Goal: Information Seeking & Learning: Learn about a topic

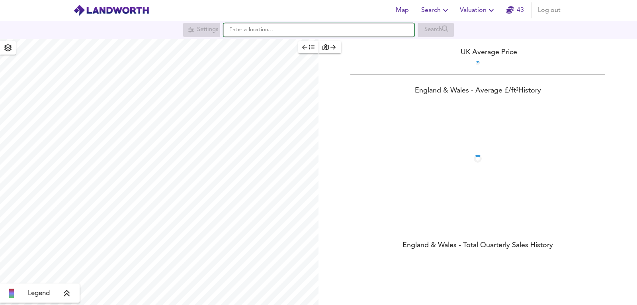
click at [307, 31] on input "text" at bounding box center [318, 30] width 191 height 14
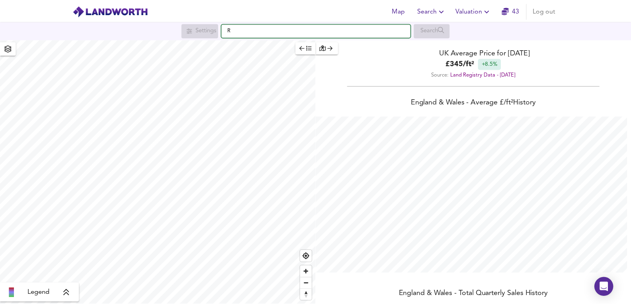
scroll to position [305, 637]
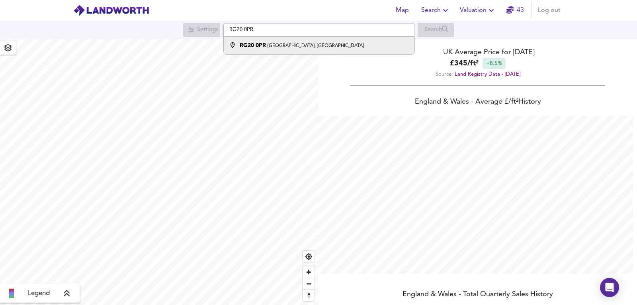
click at [293, 47] on small "[GEOGRAPHIC_DATA], [GEOGRAPHIC_DATA]" at bounding box center [315, 45] width 96 height 5
type input "[STREET_ADDRESS]"
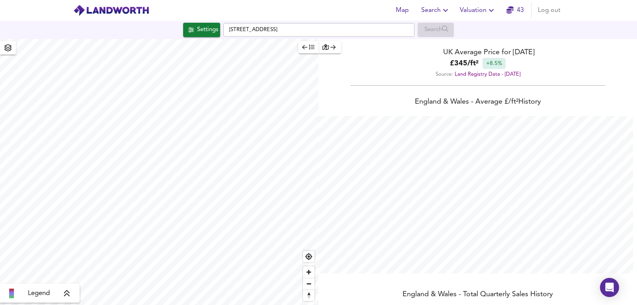
click at [479, 14] on span "Valuation" at bounding box center [478, 10] width 36 height 11
click at [483, 20] on ul "New Valuation Report Valuation Report History" at bounding box center [477, 35] width 95 height 35
click at [490, 25] on li "New Valuation Report" at bounding box center [477, 28] width 95 height 14
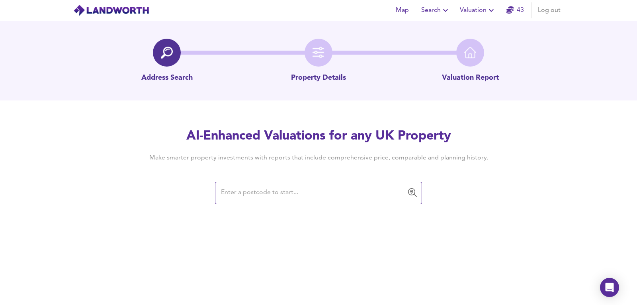
click at [264, 181] on div "AI-Enhanced Valuations for any UK Property Make smarter property investments wi…" at bounding box center [318, 165] width 382 height 76
click at [257, 185] on input "text" at bounding box center [313, 192] width 188 height 15
click at [256, 185] on input "text" at bounding box center [313, 192] width 188 height 15
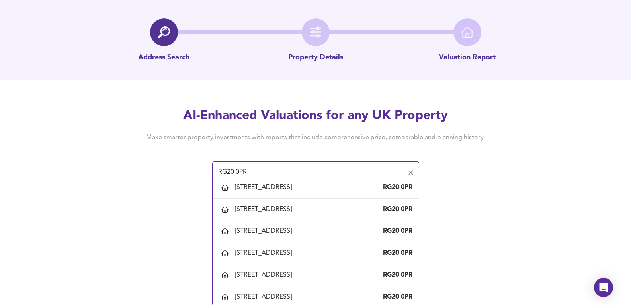
scroll to position [451, 0]
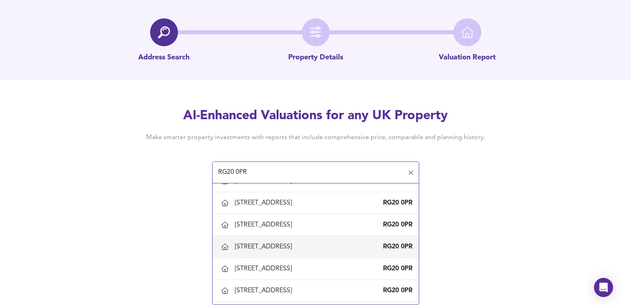
click at [274, 245] on div "[STREET_ADDRESS]" at bounding box center [265, 246] width 60 height 9
type input "[STREET_ADDRESS]"
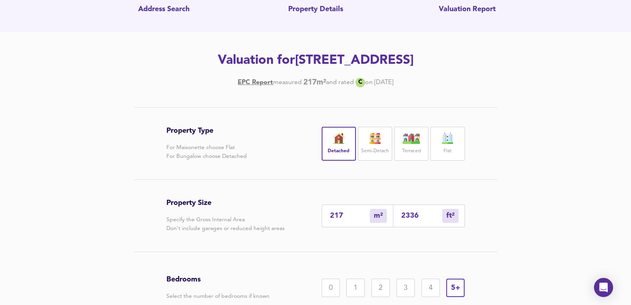
scroll to position [152, 0]
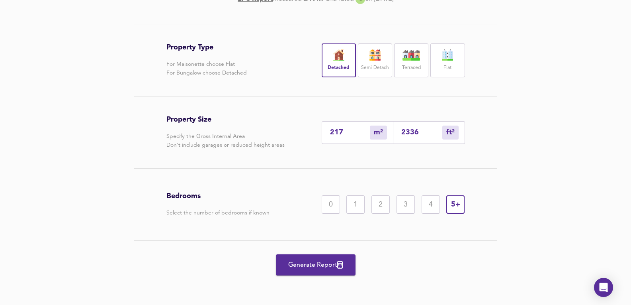
click at [313, 263] on span "Generate Report" at bounding box center [316, 264] width 64 height 11
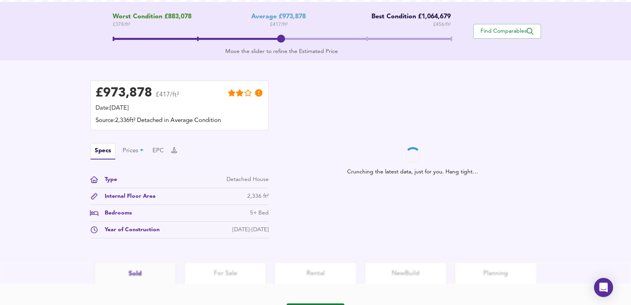
scroll to position [206, 0]
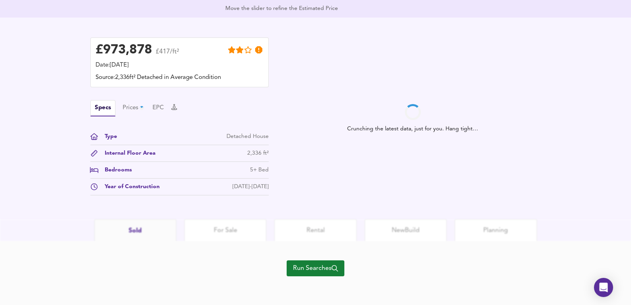
click at [318, 281] on div "Run Searches" at bounding box center [316, 273] width 58 height 64
click at [316, 266] on span "Run Searches" at bounding box center [315, 267] width 45 height 11
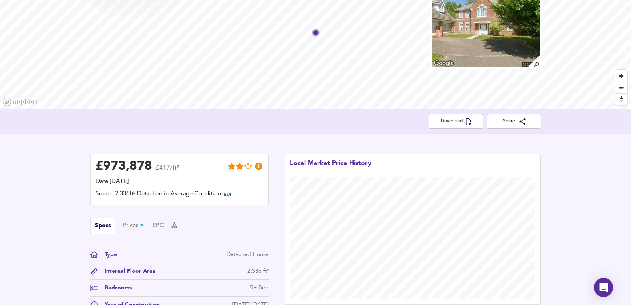
scroll to position [162, 0]
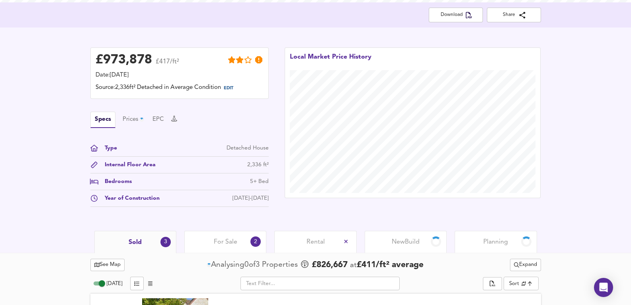
click at [492, 241] on span "Planning" at bounding box center [495, 241] width 25 height 9
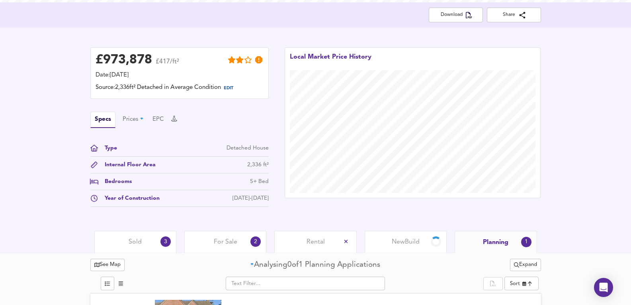
scroll to position [216, 0]
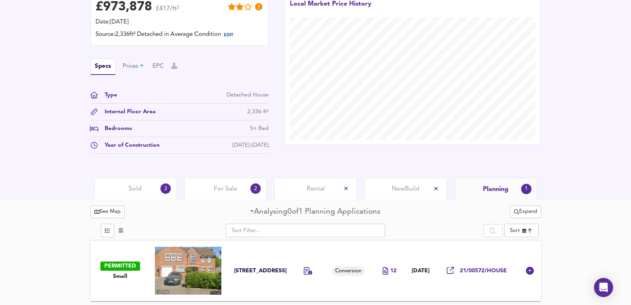
click at [314, 256] on td at bounding box center [309, 270] width 35 height 61
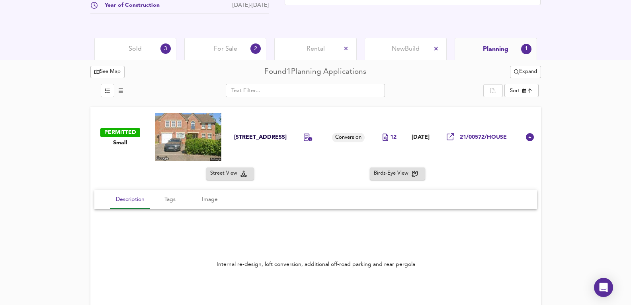
scroll to position [324, 0]
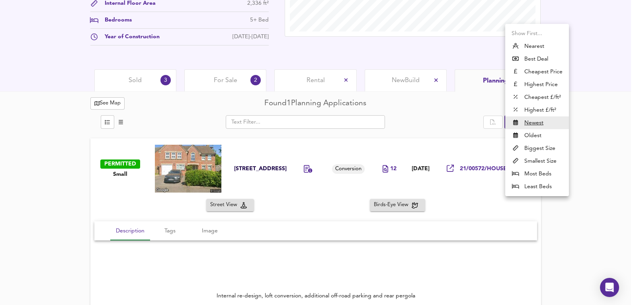
click at [586, 82] on div at bounding box center [318, 152] width 637 height 305
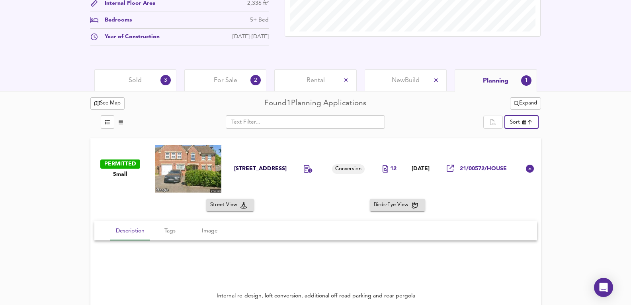
click at [538, 104] on button "Expand" at bounding box center [525, 103] width 31 height 12
click at [531, 120] on icon at bounding box center [529, 120] width 6 height 4
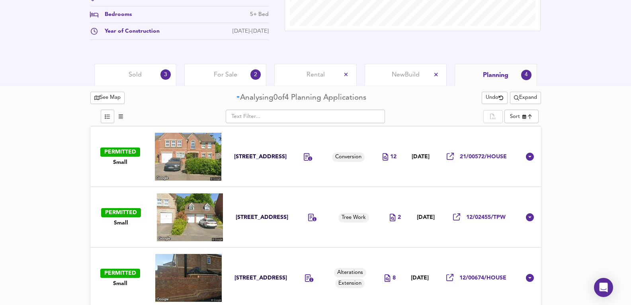
scroll to position [318, 0]
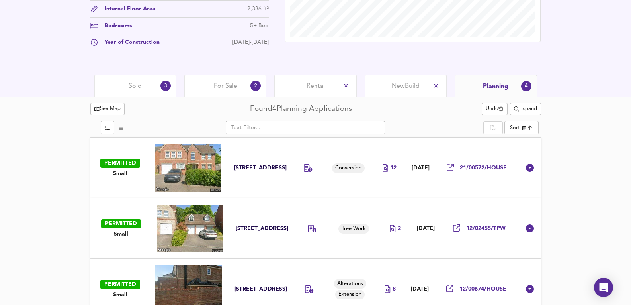
click at [131, 84] on span "Sold" at bounding box center [135, 86] width 13 height 9
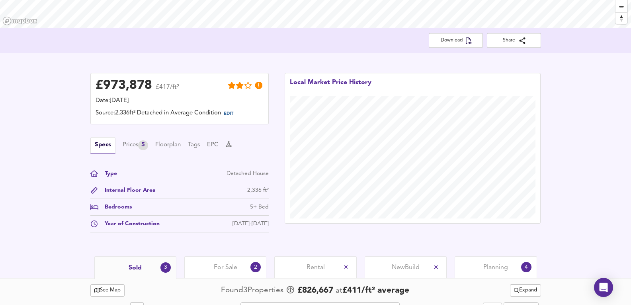
scroll to position [132, 0]
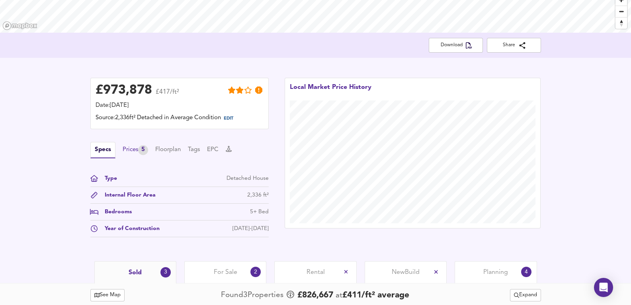
click at [142, 157] on div "Specs Prices 5 Floorplan Tags EPC" at bounding box center [179, 150] width 178 height 16
click at [139, 153] on div "5" at bounding box center [143, 150] width 10 height 10
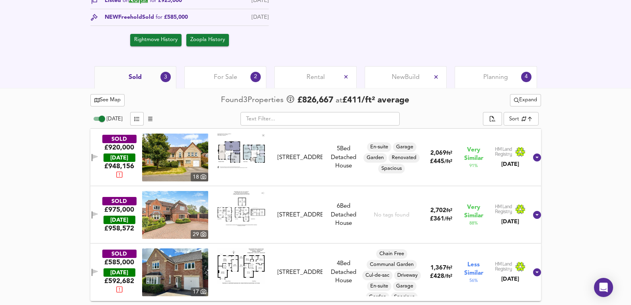
scroll to position [362, 0]
click at [189, 156] on img at bounding box center [175, 157] width 66 height 48
click at [310, 175] on div "SOLD £920,000 [DATE] £ 948,156 [GEOGRAPHIC_DATA][STREET_ADDRESS][STREET_ADDRESS…" at bounding box center [305, 157] width 443 height 48
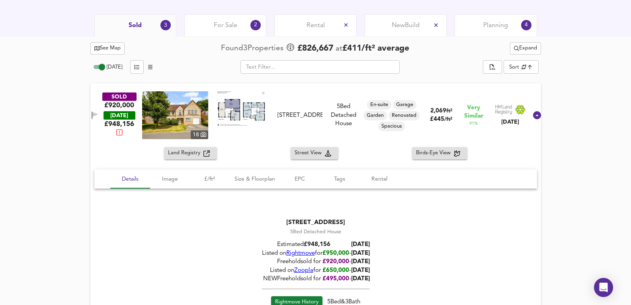
scroll to position [494, 0]
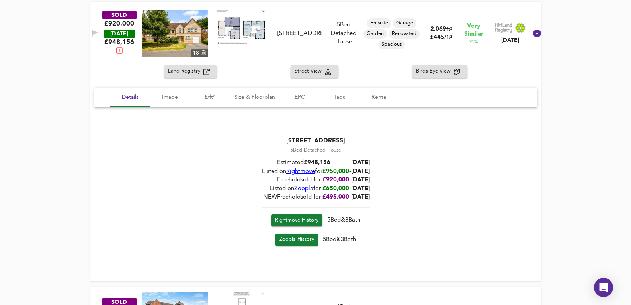
click at [388, 180] on div "[STREET_ADDRESS] 5 Bed Detached House Estimated £ 948,156 [DATE] Listed on Righ…" at bounding box center [315, 193] width 443 height 132
drag, startPoint x: 371, startPoint y: 180, endPoint x: 410, endPoint y: 182, distance: 38.7
click at [410, 182] on div "[STREET_ADDRESS] 5 Bed Detached House Estimated £ 948,156 [DATE] Listed on Righ…" at bounding box center [315, 193] width 443 height 132
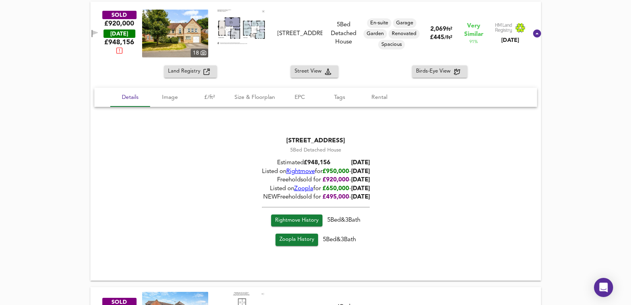
drag, startPoint x: 351, startPoint y: 184, endPoint x: 386, endPoint y: 184, distance: 35.0
click at [386, 184] on div "[STREET_ADDRESS] 5 Bed Detached House Estimated £ 948,156 [DATE] Listed on Righ…" at bounding box center [315, 193] width 443 height 132
drag, startPoint x: 345, startPoint y: 181, endPoint x: 372, endPoint y: 182, distance: 27.5
click at [369, 182] on div "Freehold sold for £ 920,000 - [DATE]" at bounding box center [316, 180] width 108 height 8
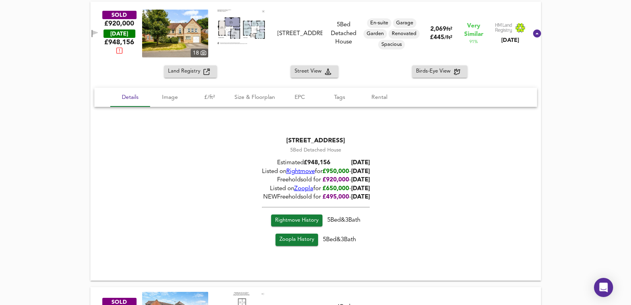
click at [369, 182] on span "[DATE]" at bounding box center [360, 180] width 19 height 6
click at [326, 172] on span "£ 950,000" at bounding box center [335, 171] width 27 height 6
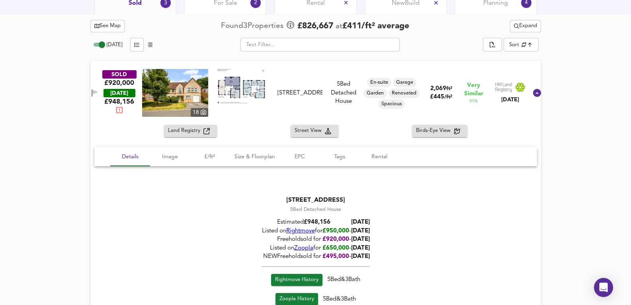
scroll to position [357, 0]
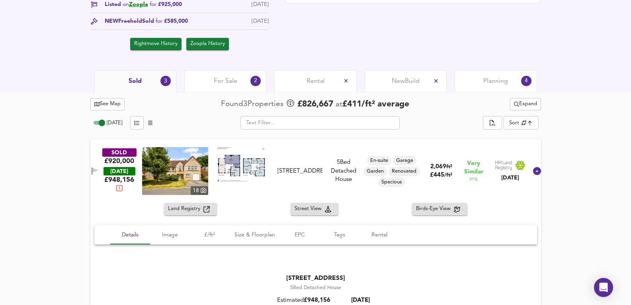
drag, startPoint x: 244, startPoint y: 78, endPoint x: 320, endPoint y: 69, distance: 77.4
click at [244, 78] on div "For Sale 2" at bounding box center [225, 81] width 82 height 22
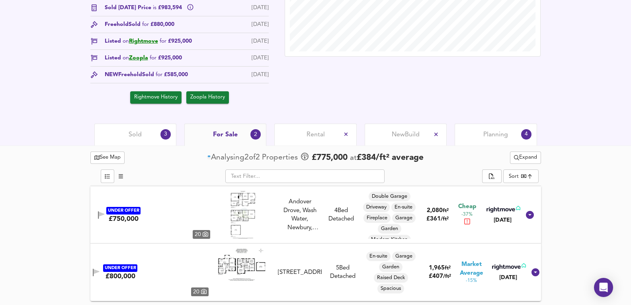
scroll to position [305, 0]
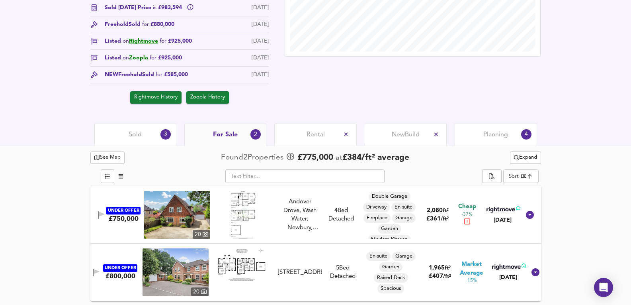
click at [189, 265] on img at bounding box center [175, 272] width 66 height 48
click at [531, 156] on span "Expand" at bounding box center [525, 157] width 23 height 9
click at [538, 169] on li "¼ mile ½ mile" at bounding box center [526, 174] width 80 height 13
click at [109, 139] on div "Sold 3" at bounding box center [135, 134] width 82 height 22
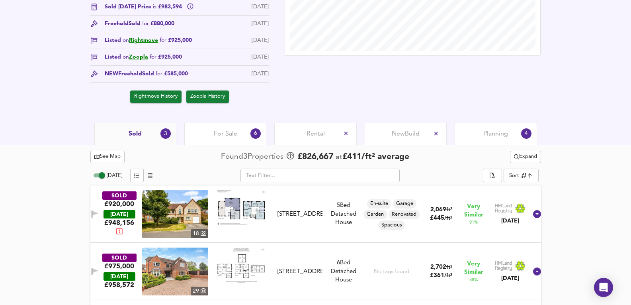
scroll to position [362, 0]
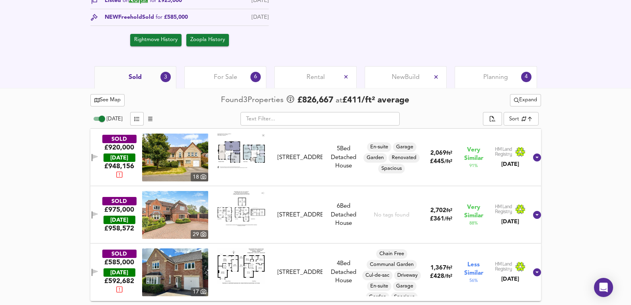
click at [229, 80] on span "For Sale" at bounding box center [225, 77] width 23 height 9
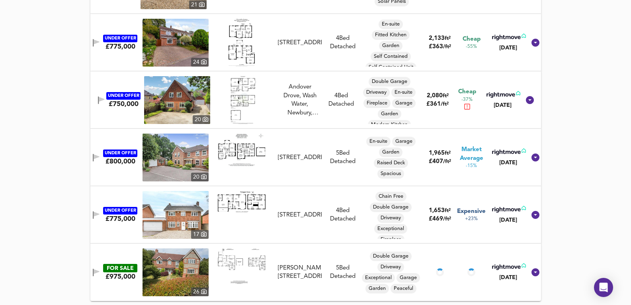
scroll to position [375, 0]
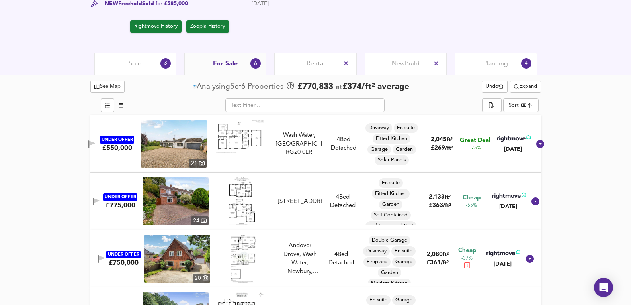
click at [145, 73] on div "Sold 3" at bounding box center [135, 64] width 82 height 22
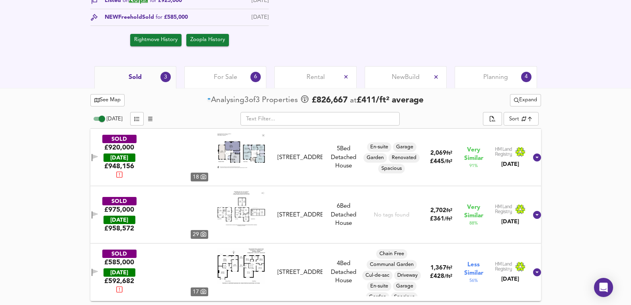
scroll to position [362, 0]
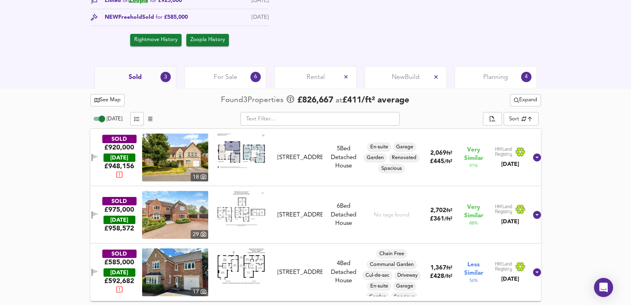
click at [231, 76] on span "For Sale" at bounding box center [225, 77] width 23 height 9
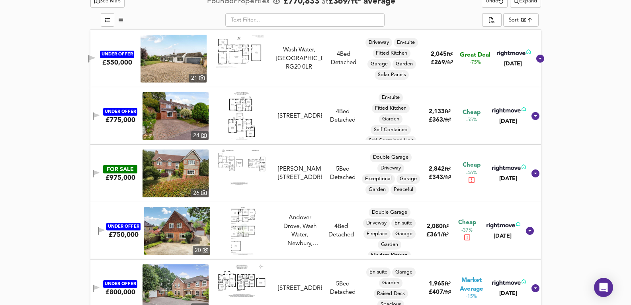
scroll to position [454, 0]
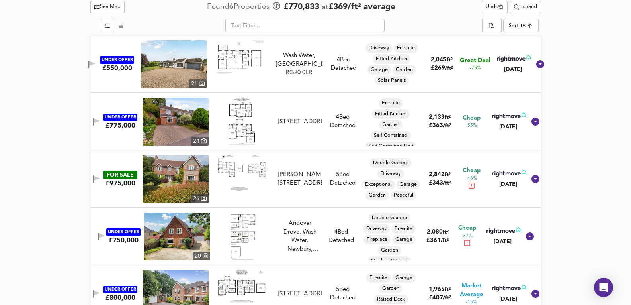
click at [175, 187] on img at bounding box center [175, 179] width 66 height 48
click at [195, 177] on img at bounding box center [175, 179] width 66 height 48
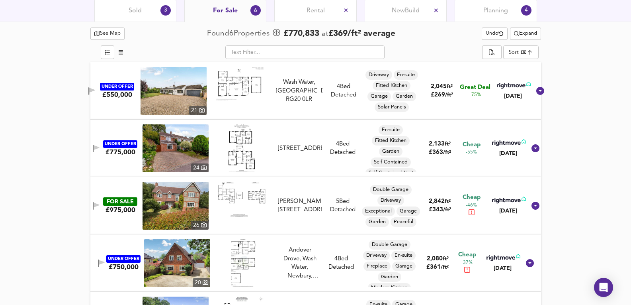
click at [137, 3] on div "Sold 3" at bounding box center [135, 11] width 82 height 22
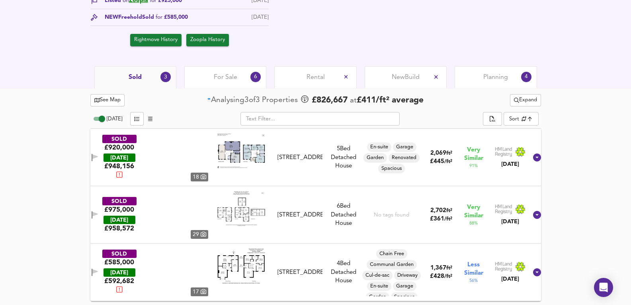
scroll to position [362, 0]
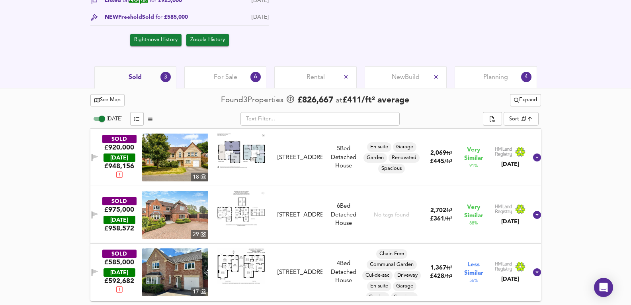
click at [302, 228] on div "SOLD £975,000 [DATE] £ 958,572 [STREET_ADDRESS][GEOGRAPHIC_DATA] 6 Bed Detached…" at bounding box center [305, 215] width 443 height 48
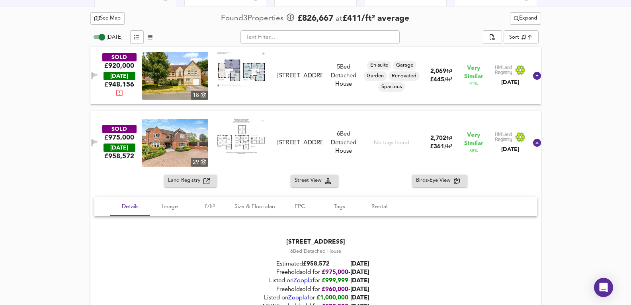
scroll to position [441, 0]
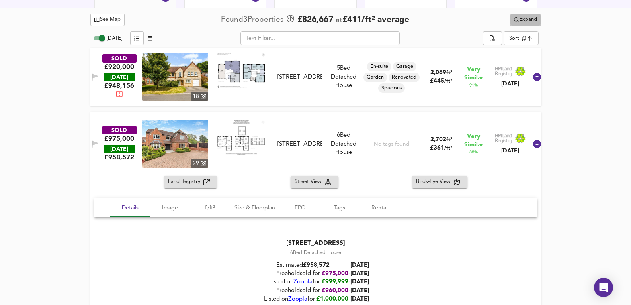
click at [528, 19] on span "Expand" at bounding box center [525, 19] width 23 height 9
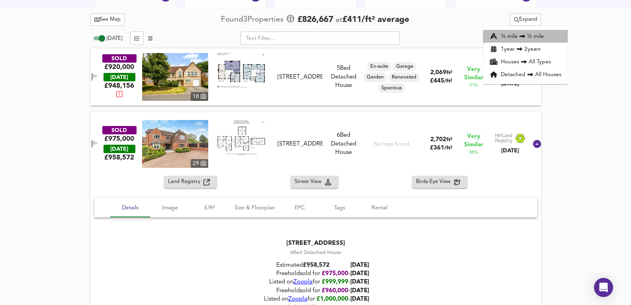
click at [537, 34] on li "¼ mile ½ mile" at bounding box center [525, 36] width 84 height 13
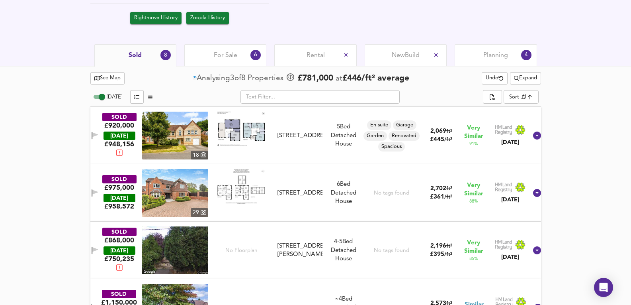
scroll to position [357, 0]
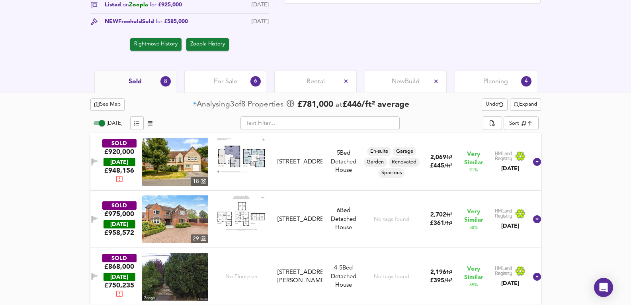
click at [531, 108] on span "Expand" at bounding box center [525, 104] width 23 height 9
click at [543, 133] on li "1 year 2 years" at bounding box center [525, 133] width 84 height 13
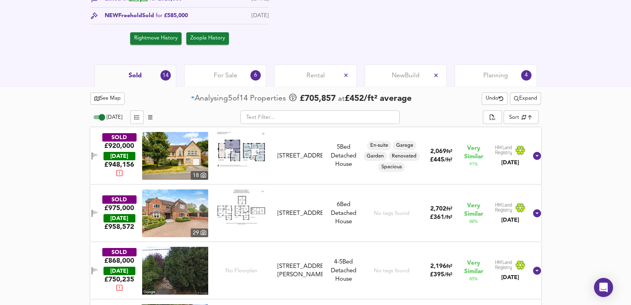
scroll to position [436, 0]
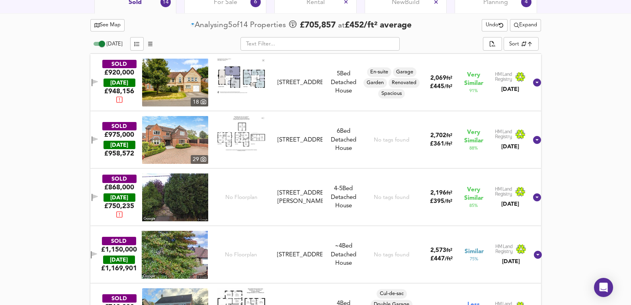
click at [178, 140] on img at bounding box center [175, 140] width 66 height 48
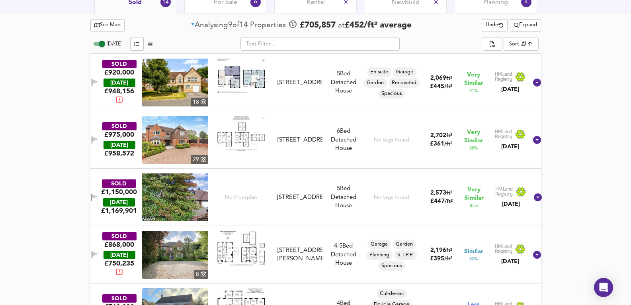
click at [319, 163] on div "SOLD £975,000 [DATE] £ 958,572 [STREET_ADDRESS][GEOGRAPHIC_DATA] 6 Bed Detached…" at bounding box center [305, 140] width 443 height 48
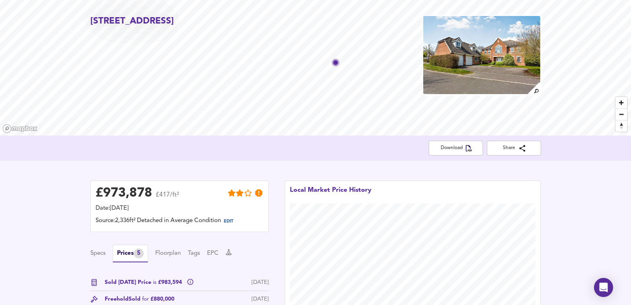
scroll to position [38, 0]
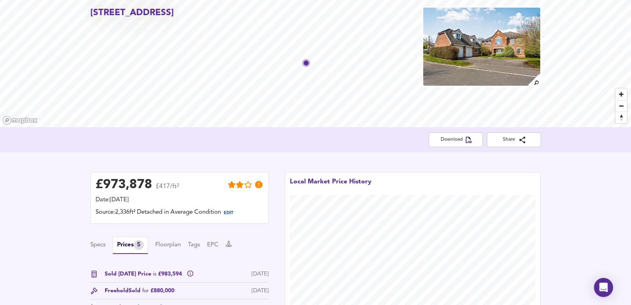
click at [472, 70] on img at bounding box center [481, 47] width 119 height 80
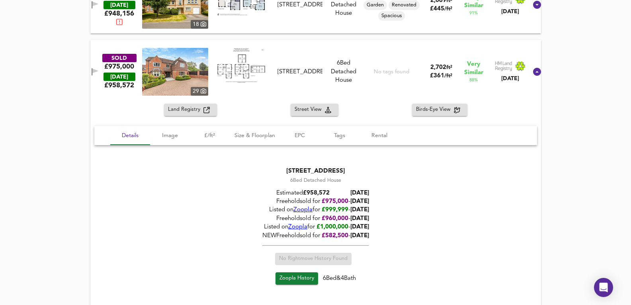
scroll to position [436, 0]
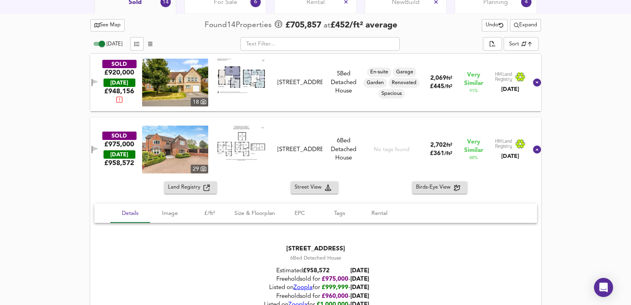
drag, startPoint x: 232, startPoint y: 12, endPoint x: 561, endPoint y: 54, distance: 331.5
click at [232, 12] on div "For Sale 6" at bounding box center [225, 2] width 82 height 22
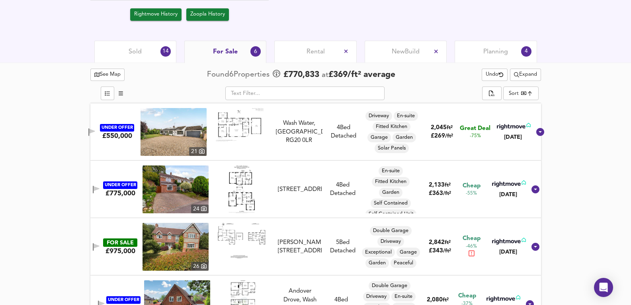
scroll to position [375, 0]
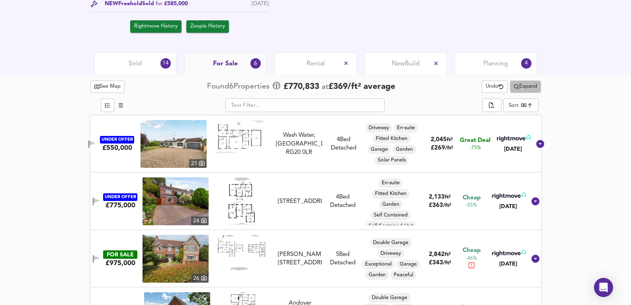
click at [523, 92] on button "Expand" at bounding box center [525, 86] width 31 height 12
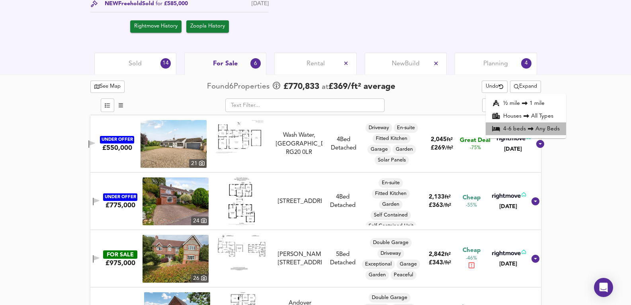
click at [533, 130] on icon at bounding box center [531, 129] width 10 height 6
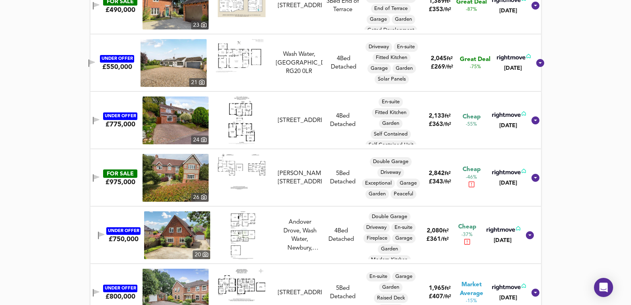
scroll to position [648, 0]
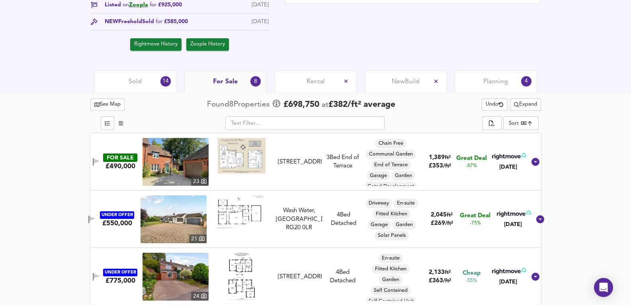
click at [139, 79] on span "Sold" at bounding box center [135, 81] width 13 height 9
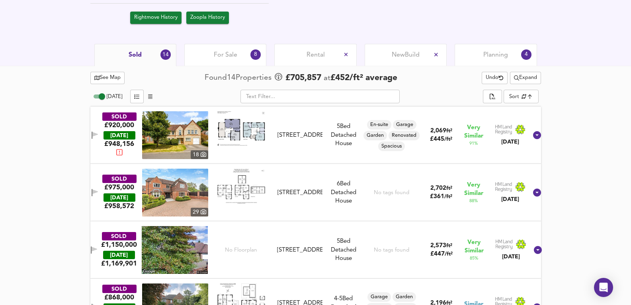
scroll to position [383, 0]
click at [172, 138] on img at bounding box center [175, 135] width 66 height 48
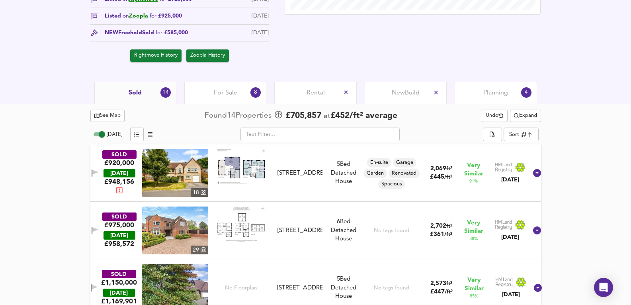
scroll to position [410, 0]
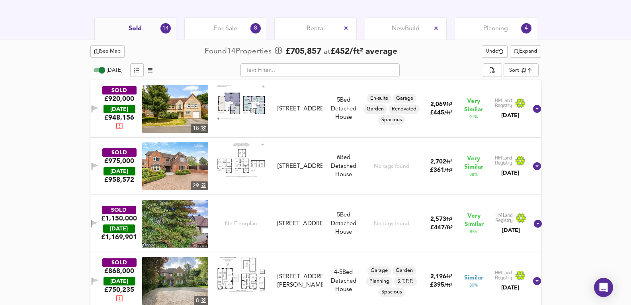
click at [178, 110] on img at bounding box center [175, 109] width 66 height 48
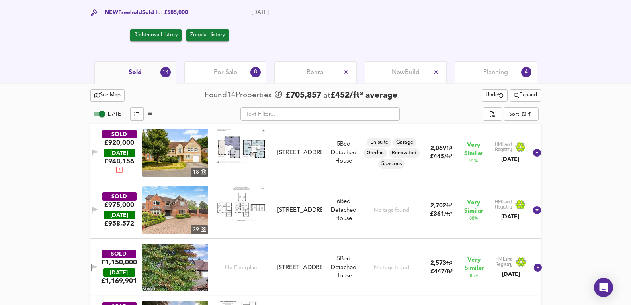
scroll to position [303, 0]
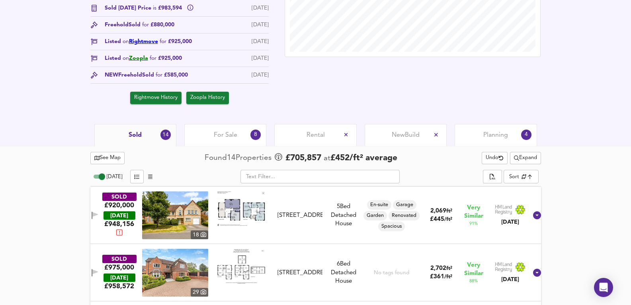
click at [150, 44] on link "Rightmove" at bounding box center [143, 42] width 29 height 6
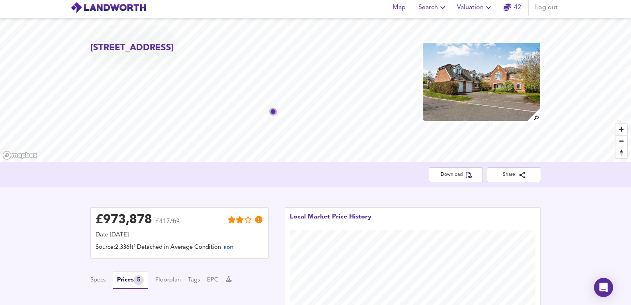
scroll to position [0, 0]
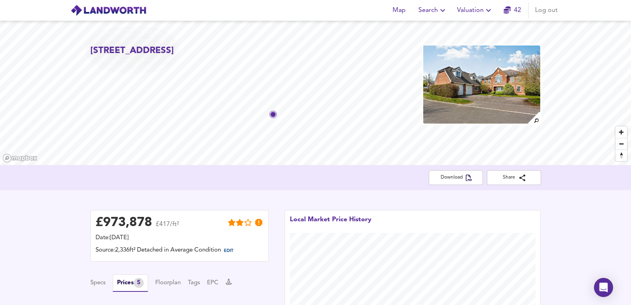
click at [484, 90] on img at bounding box center [481, 85] width 119 height 80
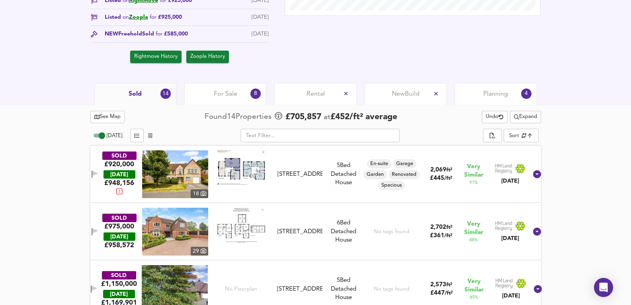
scroll to position [398, 0]
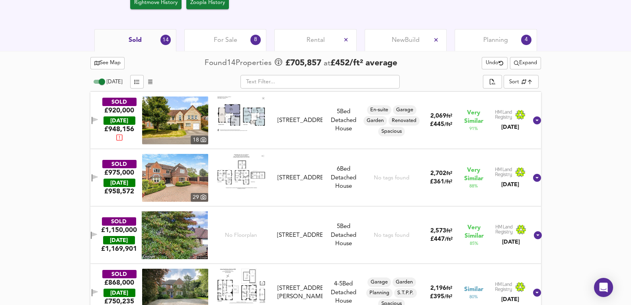
click at [183, 121] on img at bounding box center [175, 120] width 66 height 48
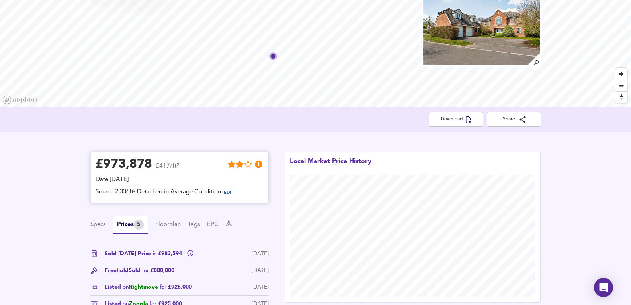
scroll to position [0, 0]
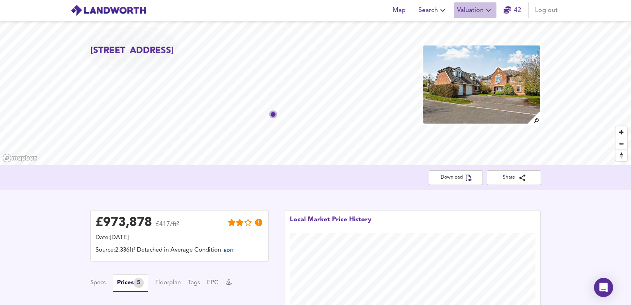
click at [473, 10] on span "Valuation" at bounding box center [475, 10] width 36 height 11
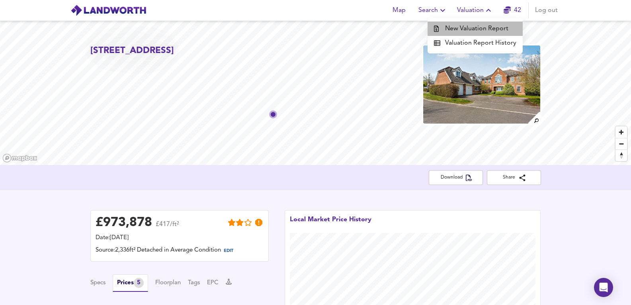
click at [476, 25] on li "New Valuation Report" at bounding box center [474, 28] width 95 height 14
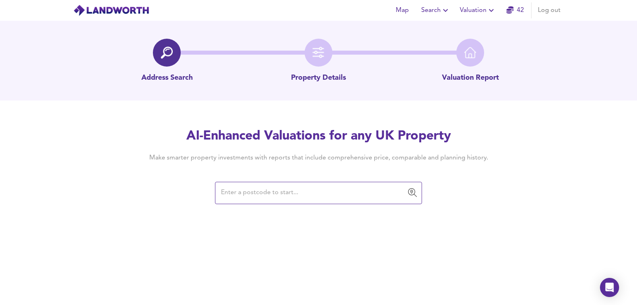
click at [259, 196] on input "text" at bounding box center [313, 192] width 188 height 15
click at [375, 200] on input "text" at bounding box center [313, 192] width 188 height 15
paste input ", RG20 0PR"
drag, startPoint x: 224, startPoint y: 196, endPoint x: 151, endPoint y: 194, distance: 72.9
click at [151, 194] on div "AI-Enhanced Valuations for any UK Property Make smarter property investments wi…" at bounding box center [318, 165] width 382 height 76
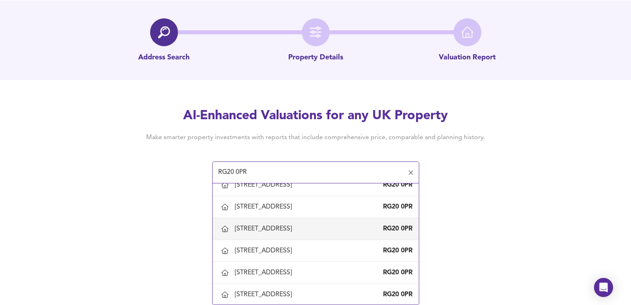
scroll to position [451, 0]
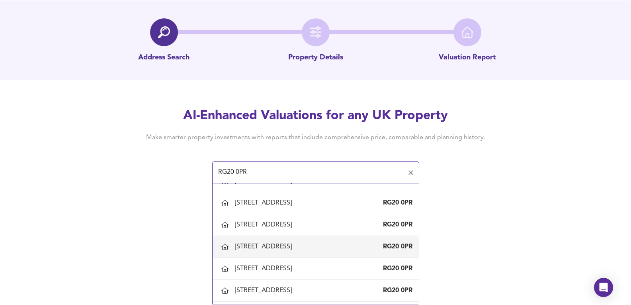
click at [281, 249] on div "[STREET_ADDRESS]" at bounding box center [265, 246] width 60 height 9
type input "[STREET_ADDRESS]"
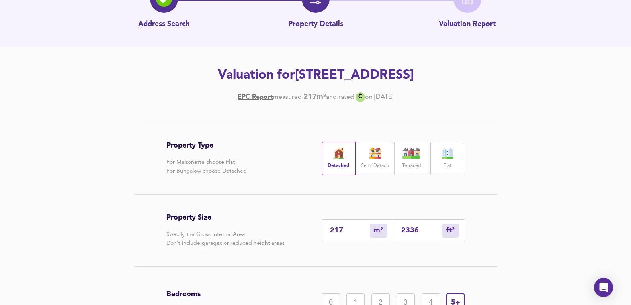
scroll to position [53, 0]
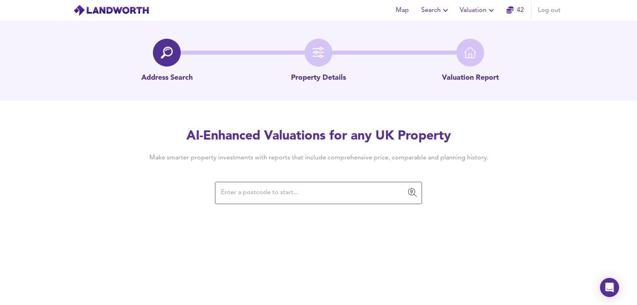
click at [241, 190] on input "text" at bounding box center [313, 192] width 188 height 15
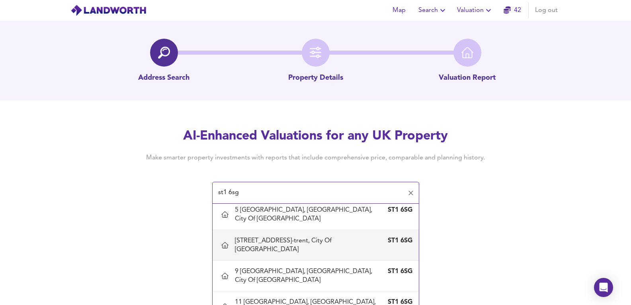
scroll to position [80, 0]
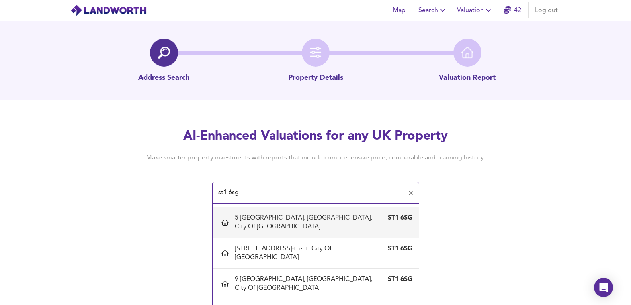
click at [295, 219] on div "5 [GEOGRAPHIC_DATA], [GEOGRAPHIC_DATA], City Of [GEOGRAPHIC_DATA]" at bounding box center [308, 222] width 146 height 18
type input "5 [GEOGRAPHIC_DATA], [GEOGRAPHIC_DATA], City Of [GEOGRAPHIC_DATA]"
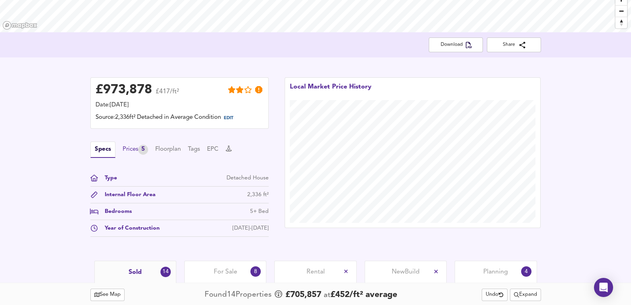
click at [129, 150] on div "Prices 5" at bounding box center [135, 149] width 25 height 10
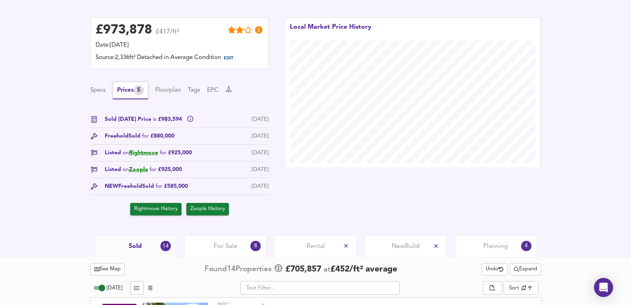
scroll to position [265, 0]
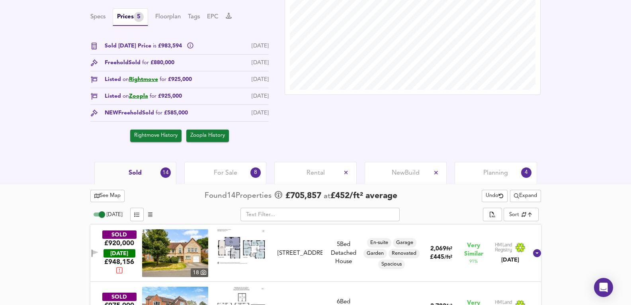
drag, startPoint x: 124, startPoint y: 109, endPoint x: 263, endPoint y: 113, distance: 139.0
click at [263, 113] on div "NEW Freehold Sold for £585,000 [DATE]" at bounding box center [179, 115] width 178 height 13
click at [263, 113] on div "[DATE]" at bounding box center [260, 113] width 17 height 8
drag, startPoint x: 137, startPoint y: 49, endPoint x: 176, endPoint y: 49, distance: 39.4
click at [176, 49] on span "Sold [DATE] Price is £983,594" at bounding box center [144, 46] width 79 height 8
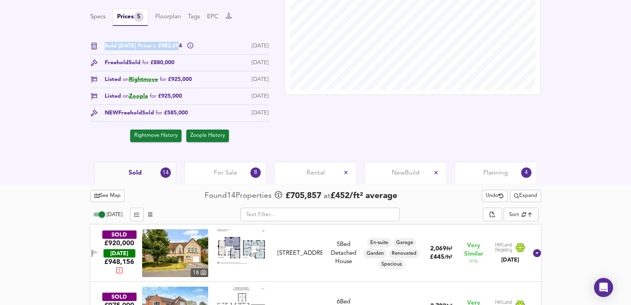
click at [176, 49] on span "Sold [DATE] Price is £983,594" at bounding box center [144, 46] width 79 height 8
click at [148, 77] on link "Rightmove" at bounding box center [143, 79] width 29 height 6
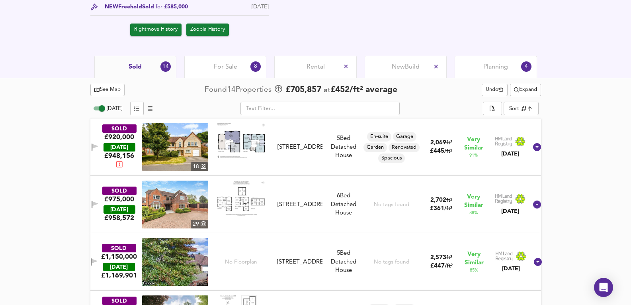
click at [308, 171] on div "SOLD £920,000 [DATE] £ 948,156 [GEOGRAPHIC_DATA][STREET_ADDRESS][STREET_ADDRESS…" at bounding box center [305, 147] width 443 height 48
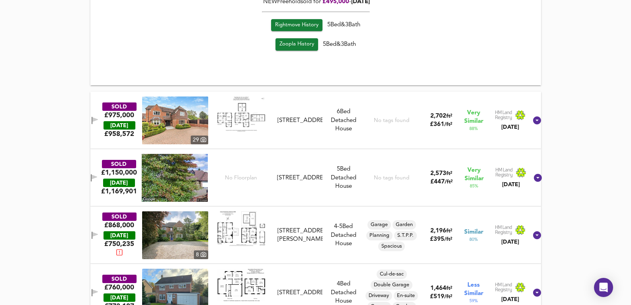
scroll to position [690, 0]
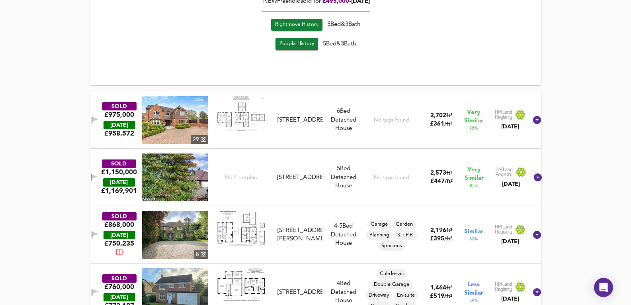
click at [330, 144] on div "SOLD £975,000 [DATE] £ 958,572 [STREET_ADDRESS][GEOGRAPHIC_DATA] 6 Bed Detached…" at bounding box center [305, 120] width 443 height 48
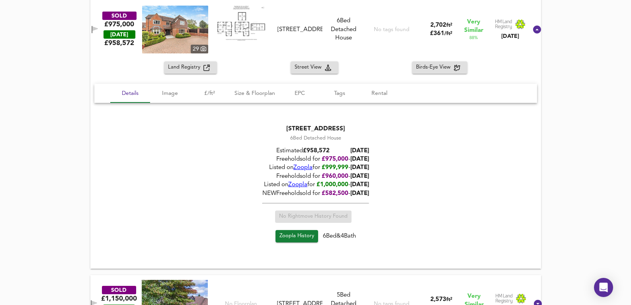
scroll to position [796, 0]
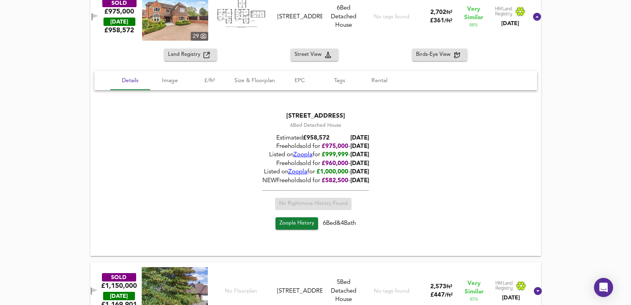
drag, startPoint x: 396, startPoint y: 47, endPoint x: 402, endPoint y: 53, distance: 8.4
click at [396, 47] on div "SOLD £975,000 [DATE] £ 958,572 [STREET_ADDRESS][GEOGRAPHIC_DATA] 6 Bed Detached…" at bounding box center [315, 17] width 451 height 64
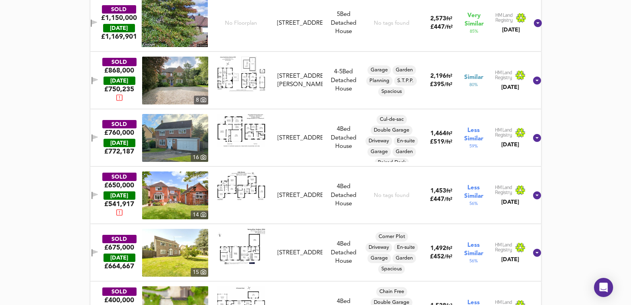
scroll to position [843, 0]
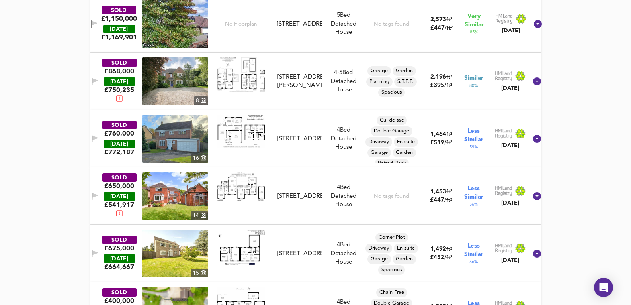
click at [353, 94] on div "4-5 Bed Rightmove thinks this is a 4 bed but Zoopla states 5 bed, so we're show…" at bounding box center [344, 80] width 36 height 25
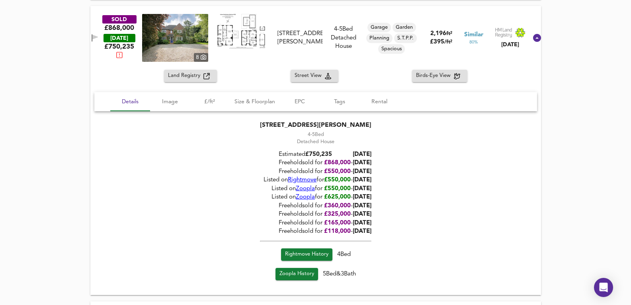
scroll to position [896, 0]
click at [379, 88] on div "Land Registry Street View Birds-Eye View Details Image £/ft² Size & Floorplan E…" at bounding box center [315, 181] width 451 height 225
click at [355, 20] on div "SOLD £868,000 [DATE] £ 750,235 [STREET_ADDRESS][GEOGRAPHIC_DATA][PERSON_NAME][P…" at bounding box center [305, 38] width 443 height 48
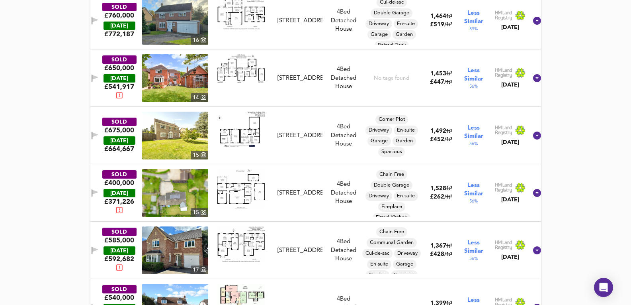
scroll to position [973, 0]
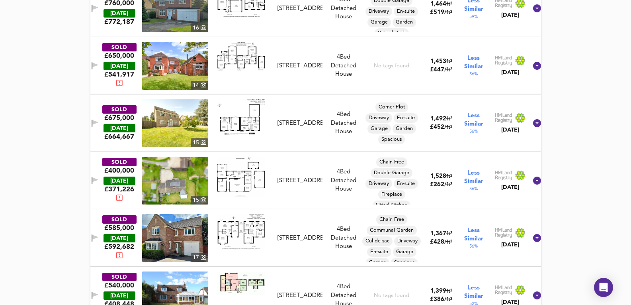
click at [314, 144] on div "SOLD £675,000 [DATE] £ 664,667 15 [STREET_ADDRESS] 4 Bed Detached [GEOGRAPHIC_D…" at bounding box center [305, 123] width 443 height 48
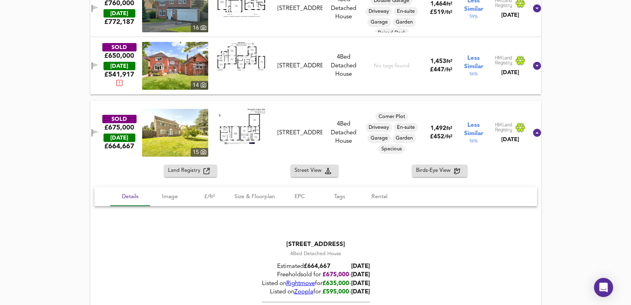
click at [328, 107] on div "SOLD £675,000 [DATE] £ 664,667 15 [STREET_ADDRESS] 4 Bed Detached [GEOGRAPHIC_D…" at bounding box center [315, 133] width 451 height 64
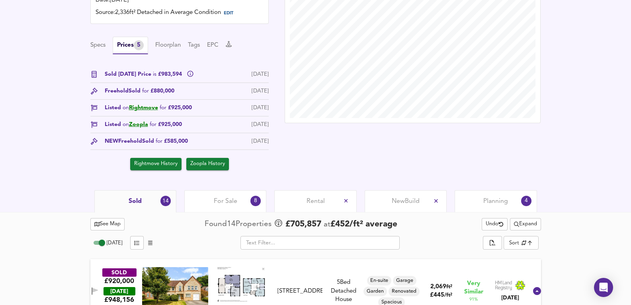
scroll to position [203, 0]
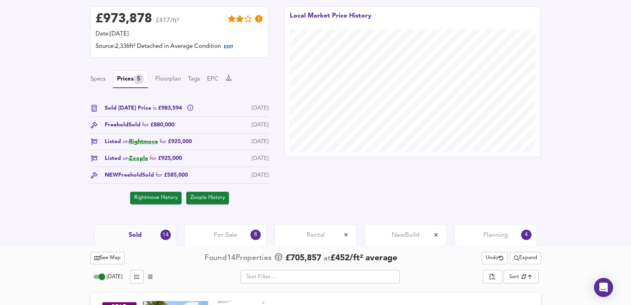
click at [165, 85] on div "Specs Prices 5 Floorplan Tags EPC" at bounding box center [179, 79] width 178 height 18
click at [166, 79] on button "Floorplan" at bounding box center [167, 79] width 25 height 9
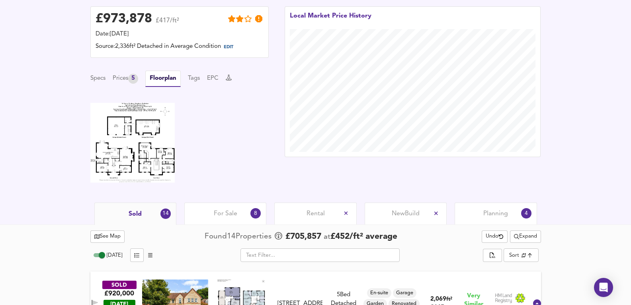
click at [157, 129] on img at bounding box center [132, 143] width 84 height 80
click at [514, 214] on div "Planning 4" at bounding box center [496, 213] width 82 height 22
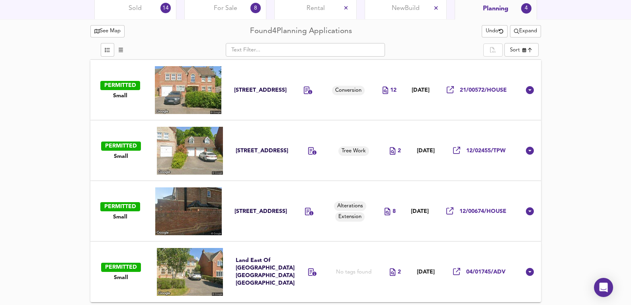
scroll to position [410, 0]
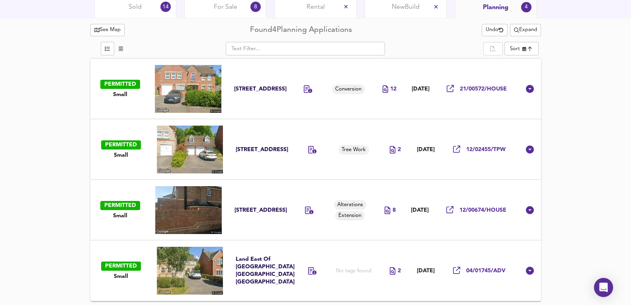
click at [329, 109] on td "Conversion" at bounding box center [351, 89] width 48 height 61
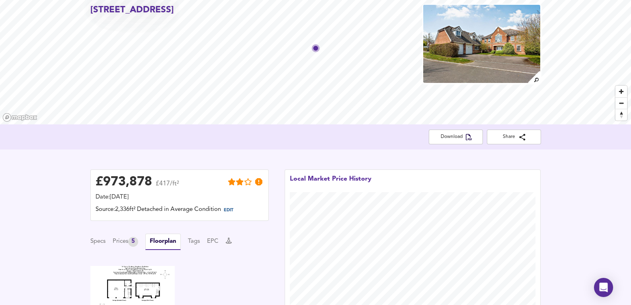
scroll to position [119, 0]
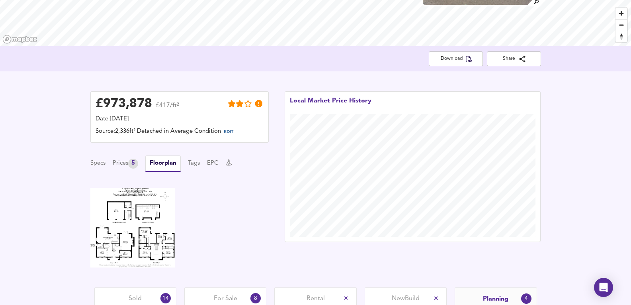
click at [153, 208] on img at bounding box center [132, 227] width 84 height 80
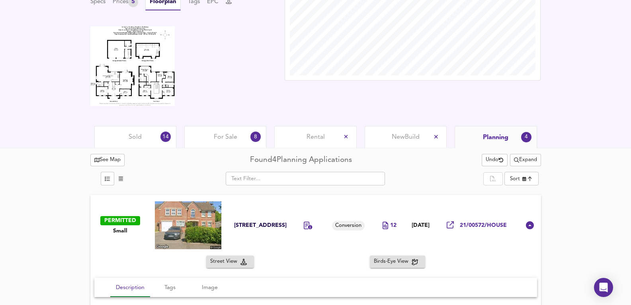
scroll to position [292, 0]
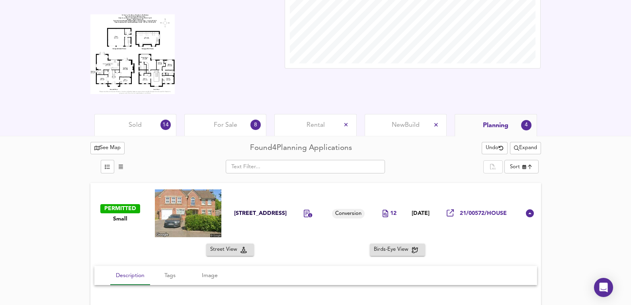
click at [139, 121] on span "Sold" at bounding box center [135, 125] width 13 height 9
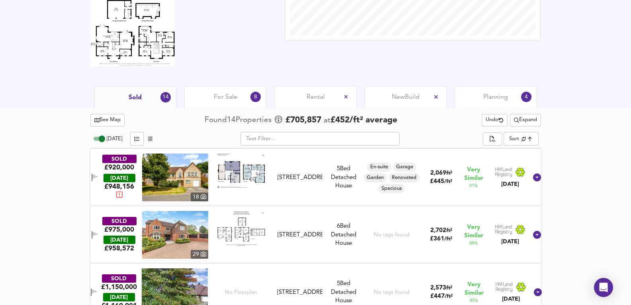
scroll to position [371, 0]
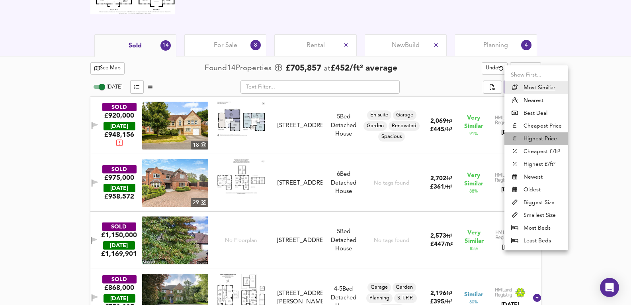
click at [536, 139] on li "Highest Price" at bounding box center [536, 138] width 64 height 13
type input "expensive"
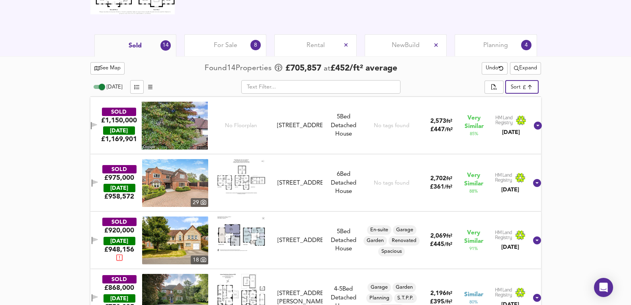
click at [532, 64] on span "Expand" at bounding box center [525, 68] width 23 height 9
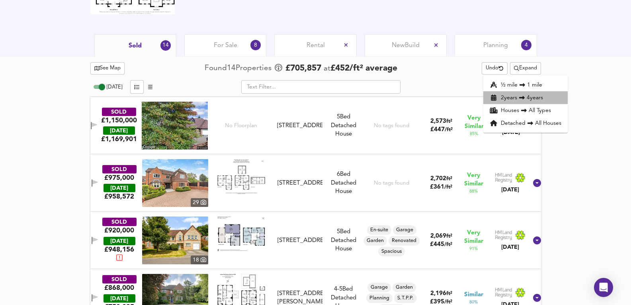
click at [547, 99] on li "2 year s 4 years" at bounding box center [525, 97] width 84 height 13
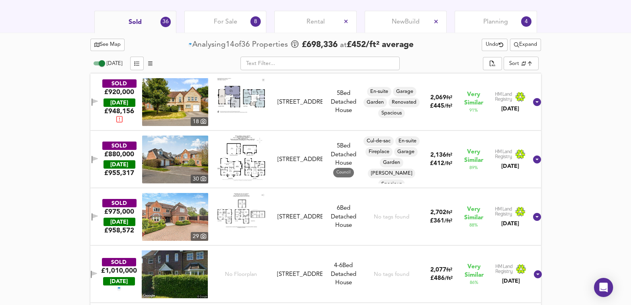
scroll to position [327, 0]
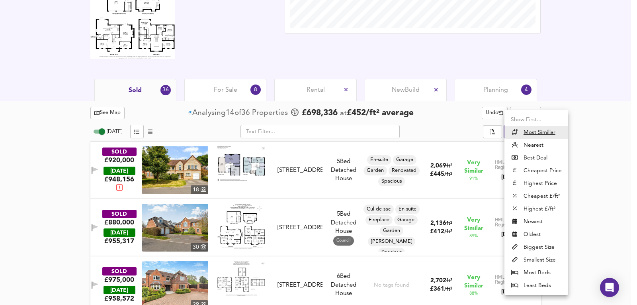
click at [535, 185] on li "Highest Price" at bounding box center [536, 183] width 64 height 13
type input "expensive"
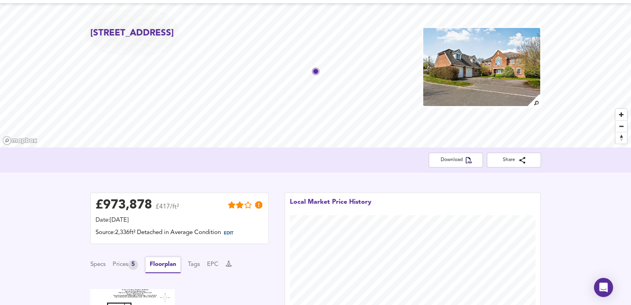
scroll to position [0, 0]
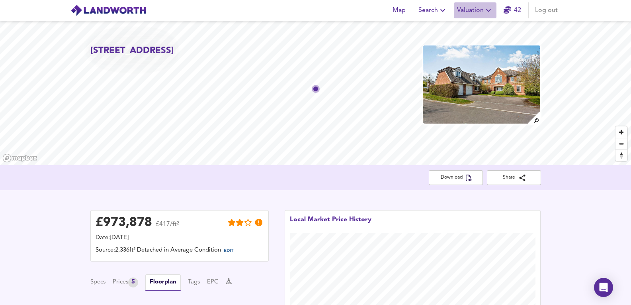
click at [465, 10] on span "Valuation" at bounding box center [475, 10] width 36 height 11
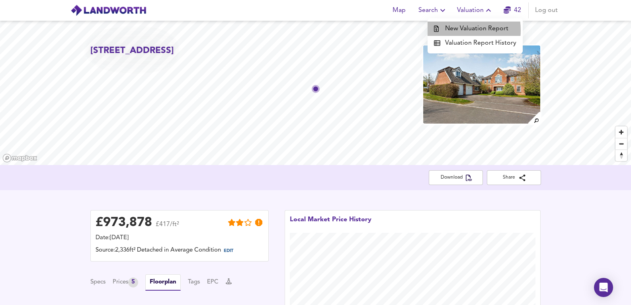
click at [453, 30] on li "New Valuation Report" at bounding box center [474, 28] width 95 height 14
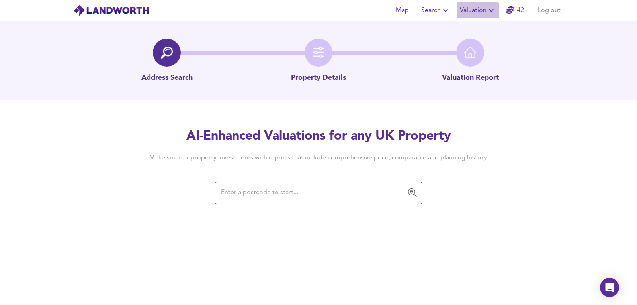
click at [481, 11] on span "Valuation" at bounding box center [478, 10] width 36 height 11
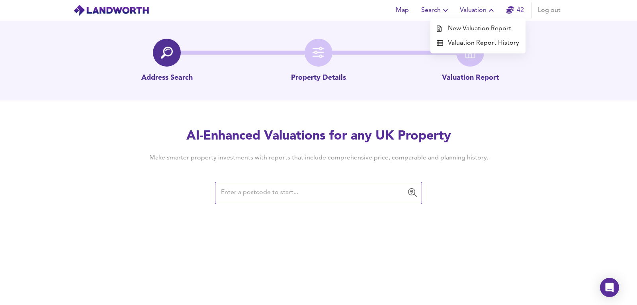
click at [475, 43] on li "Valuation Report History" at bounding box center [477, 43] width 95 height 14
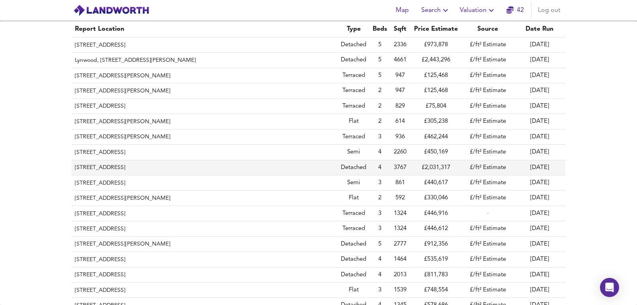
click at [171, 165] on th "[STREET_ADDRESS]" at bounding box center [205, 167] width 266 height 15
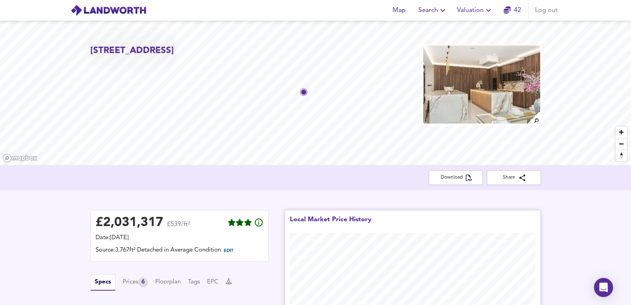
scroll to position [106, 0]
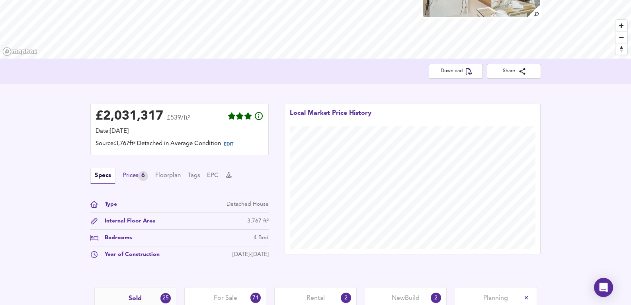
click at [136, 177] on div "Prices 6" at bounding box center [135, 176] width 25 height 10
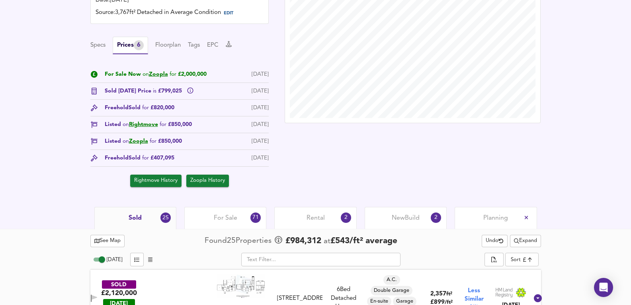
scroll to position [239, 0]
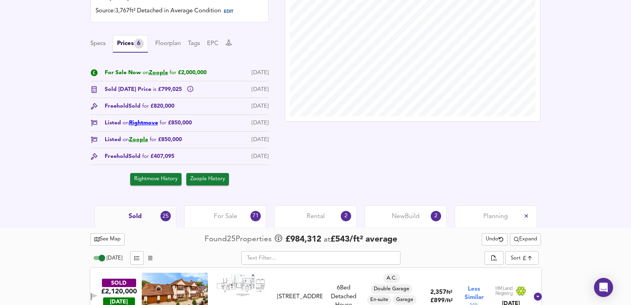
click at [144, 125] on link "Rightmove" at bounding box center [143, 123] width 29 height 6
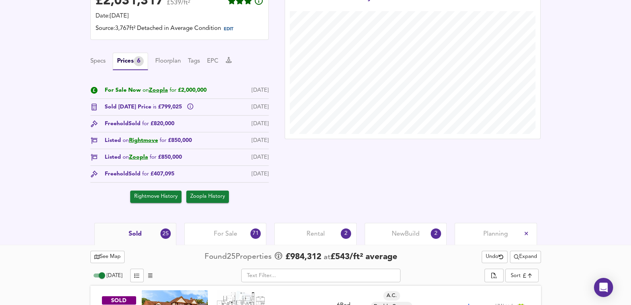
scroll to position [159, 0]
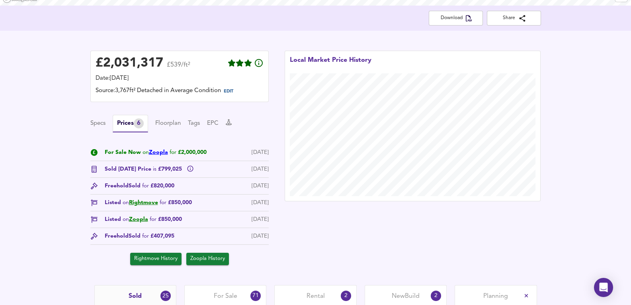
click at [156, 153] on link "Zoopla" at bounding box center [158, 152] width 19 height 6
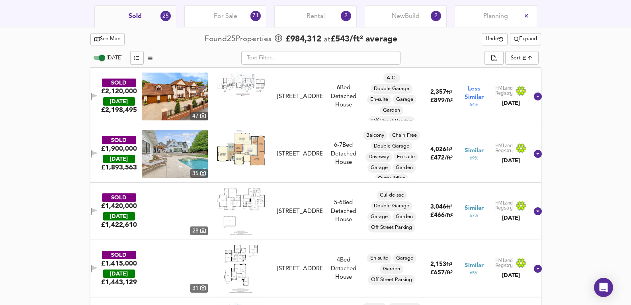
scroll to position [425, 0]
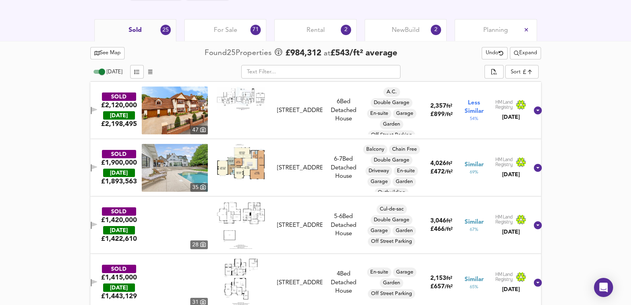
click at [180, 170] on img at bounding box center [175, 168] width 66 height 48
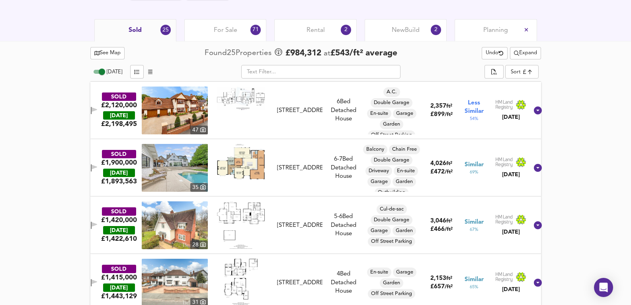
click at [229, 23] on div "For Sale 71" at bounding box center [225, 30] width 82 height 22
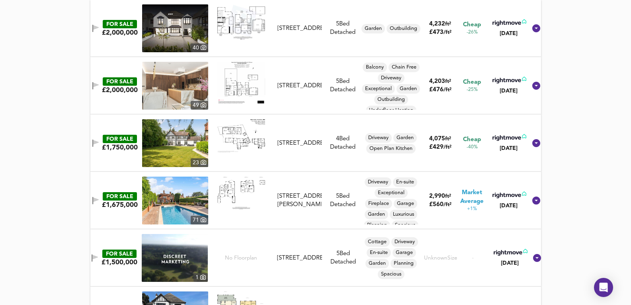
scroll to position [345, 0]
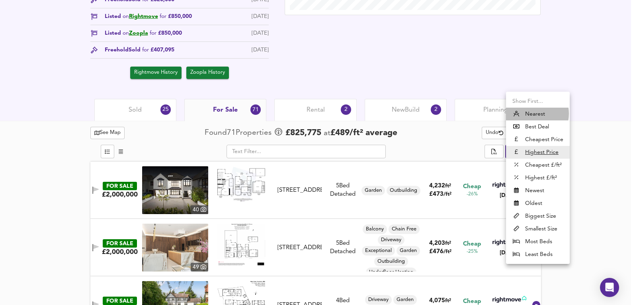
click at [531, 113] on li "Nearest" at bounding box center [538, 113] width 64 height 13
type input "distancetocenter"
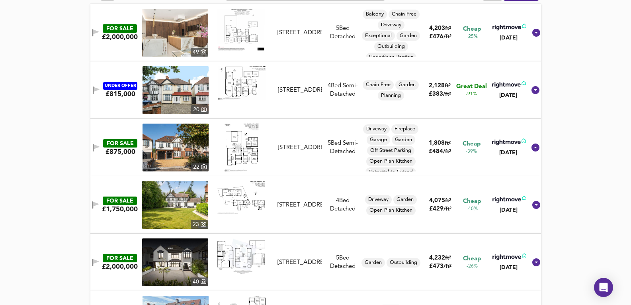
scroll to position [504, 0]
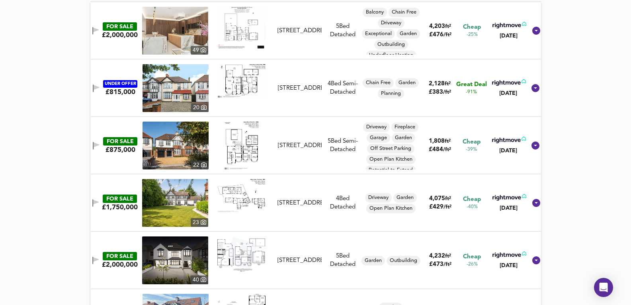
click at [182, 139] on img at bounding box center [175, 145] width 66 height 48
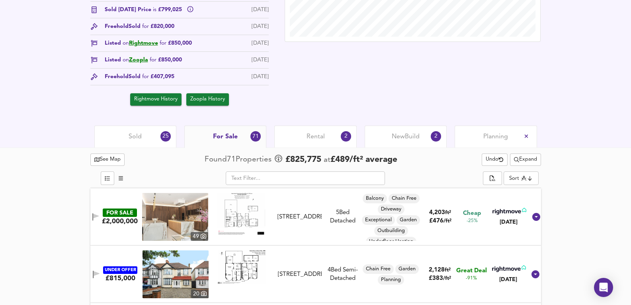
click at [158, 143] on div "Sold 25" at bounding box center [135, 136] width 82 height 22
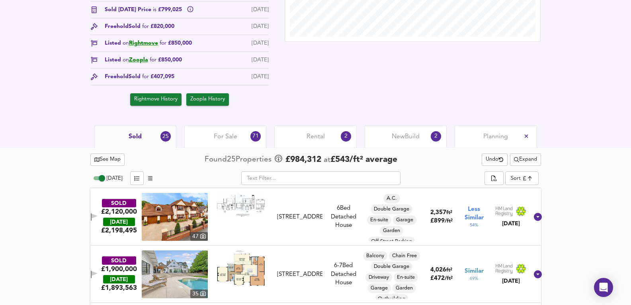
scroll to position [451, 0]
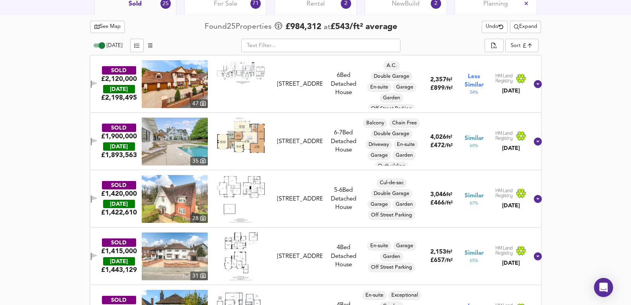
drag, startPoint x: 336, startPoint y: 184, endPoint x: 330, endPoint y: 166, distance: 19.5
click at [334, 182] on div "SOLD £1,420,000 [DATE] £ 1,422,610 28 [STREET_ADDRESS] [STREET_ADDRESS] 5-6 Bed…" at bounding box center [306, 199] width 445 height 48
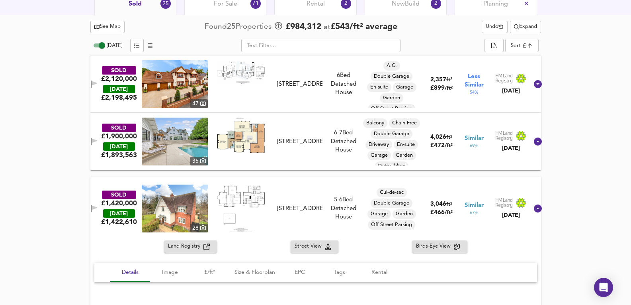
click at [328, 163] on div "SOLD £1,900,000 [DATE] £ 1,893,563 [STREET_ADDRESS][GEOGRAPHIC_DATA][STREET_ADD…" at bounding box center [306, 141] width 445 height 48
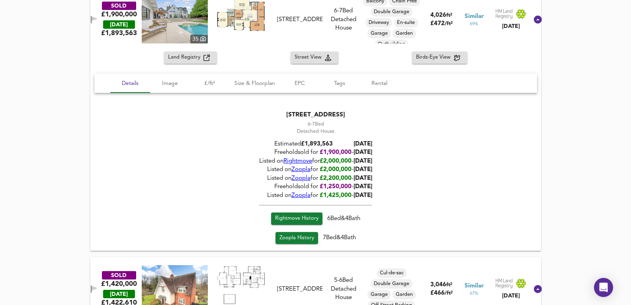
scroll to position [610, 0]
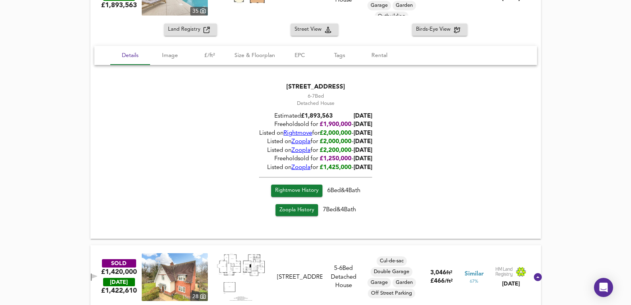
drag, startPoint x: 355, startPoint y: 133, endPoint x: 375, endPoint y: 135, distance: 19.6
click at [372, 135] on span "[DATE]" at bounding box center [362, 133] width 19 height 6
click at [369, 127] on span "[DATE]" at bounding box center [362, 124] width 19 height 6
drag, startPoint x: 354, startPoint y: 125, endPoint x: 377, endPoint y: 128, distance: 22.9
click at [372, 127] on span "[DATE]" at bounding box center [362, 124] width 19 height 6
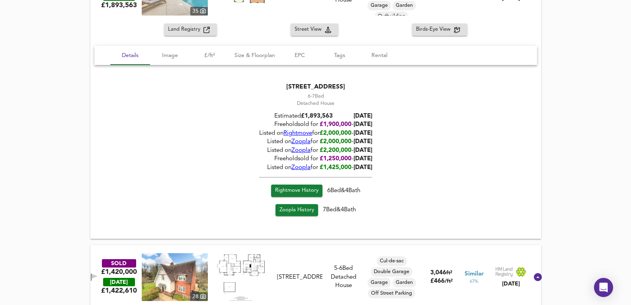
click at [372, 127] on span "[DATE]" at bounding box center [362, 124] width 19 height 6
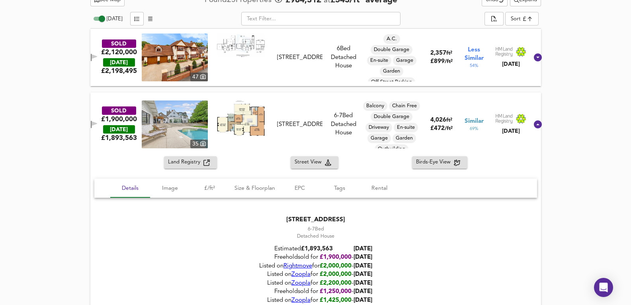
drag, startPoint x: 285, startPoint y: 77, endPoint x: 293, endPoint y: 84, distance: 9.9
click at [286, 78] on div "SOLD £2,120,000 [DATE] £ 2,198,495 [STREET_ADDRESS][GEOGRAPHIC_DATA][STREET_ADD…" at bounding box center [306, 57] width 445 height 48
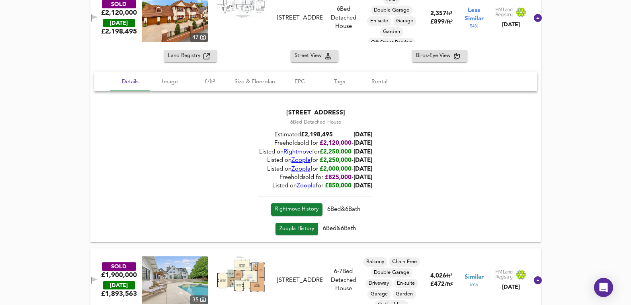
scroll to position [584, 0]
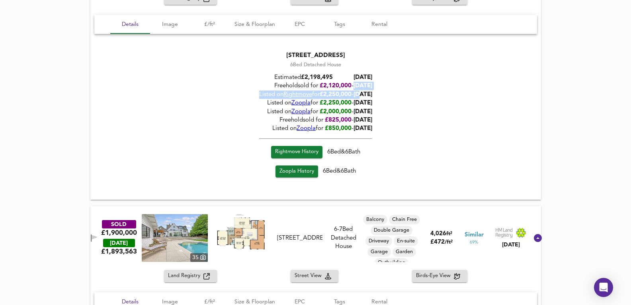
drag, startPoint x: 357, startPoint y: 95, endPoint x: 346, endPoint y: 86, distance: 14.5
click at [346, 86] on div "Estimated £ 2,198,495 [DATE] Freehold sold for £ 2,120,000 - [DATE] Listed on R…" at bounding box center [315, 101] width 113 height 67
click at [388, 98] on div "[STREET_ADDRESS] 6 Bed Detached House Estimated £ 2,198,495 [DATE] Freehold sol…" at bounding box center [315, 115] width 443 height 149
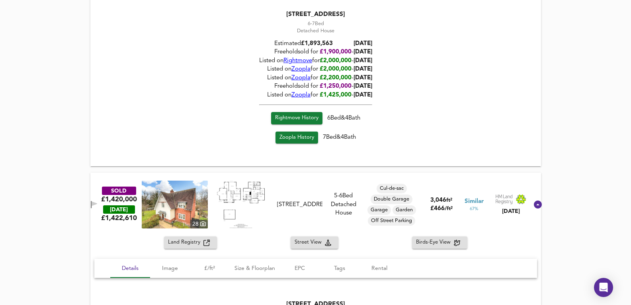
click at [328, 193] on div "5-6 Bed" at bounding box center [344, 195] width 36 height 8
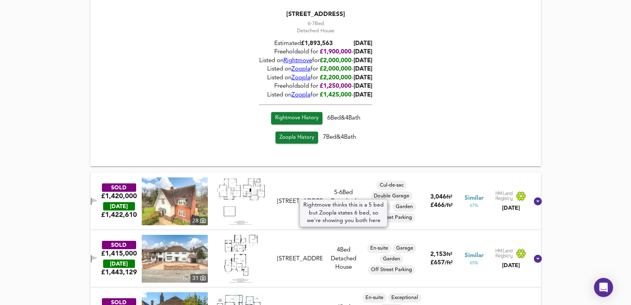
scroll to position [1062, 0]
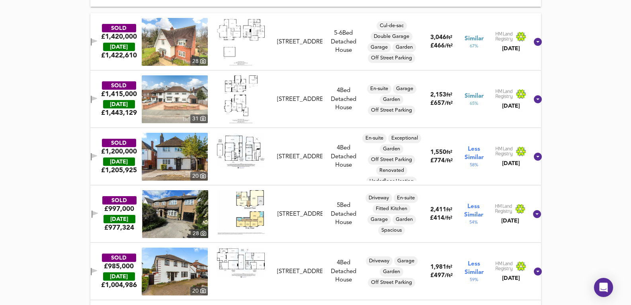
click at [339, 58] on div "SOLD £1,420,000 [DATE] £ 1,422,610 28 [STREET_ADDRESS] [STREET_ADDRESS] 5-6 Bed…" at bounding box center [306, 42] width 445 height 48
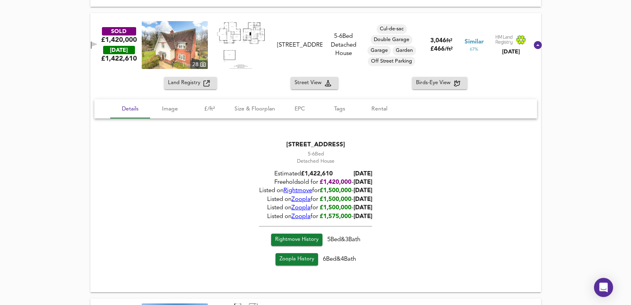
drag, startPoint x: 367, startPoint y: 186, endPoint x: 352, endPoint y: 180, distance: 15.9
click at [352, 180] on div "Estimated £ 1,422,610 [DATE] Freehold sold for £ 1,420,000 - [DATE] Listed on R…" at bounding box center [315, 194] width 113 height 59
click at [353, 180] on span "[DATE]" at bounding box center [362, 182] width 19 height 6
drag, startPoint x: 368, startPoint y: 187, endPoint x: 359, endPoint y: 183, distance: 9.7
click at [359, 183] on div "Estimated £ 1,422,610 [DATE] Freehold sold for £ 1,420,000 - [DATE] Listed on R…" at bounding box center [315, 194] width 113 height 59
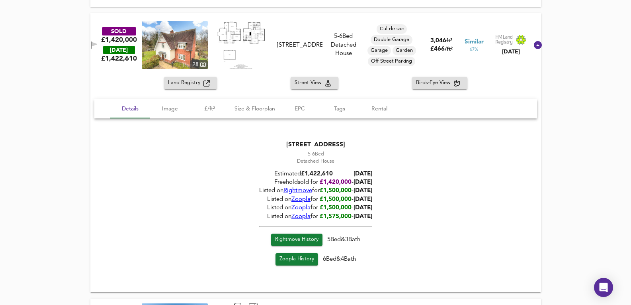
click at [359, 183] on span "[DATE]" at bounding box center [362, 182] width 19 height 6
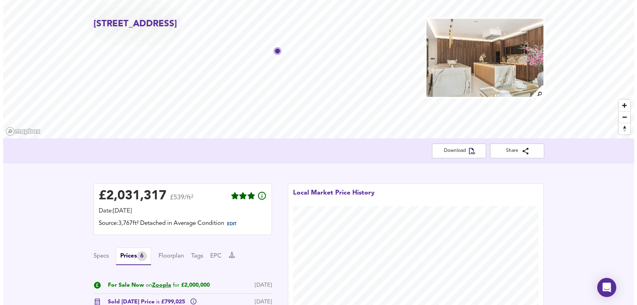
scroll to position [0, 0]
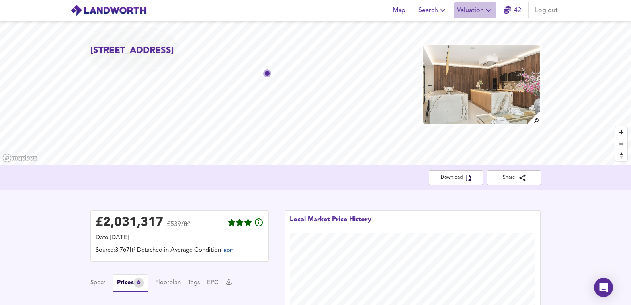
click at [473, 18] on button "Valuation" at bounding box center [475, 10] width 43 height 16
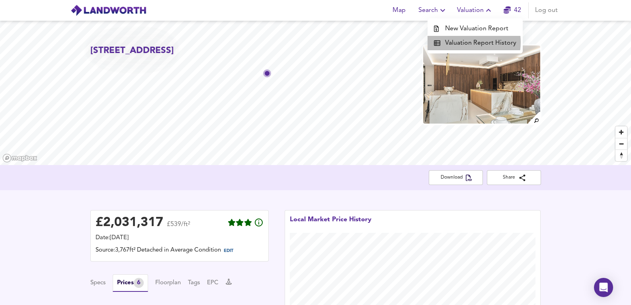
click at [464, 42] on li "Valuation Report History" at bounding box center [474, 43] width 95 height 14
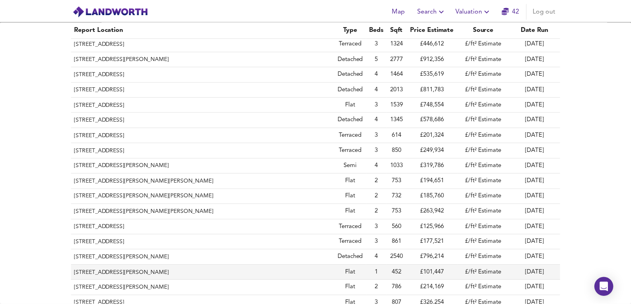
scroll to position [186, 0]
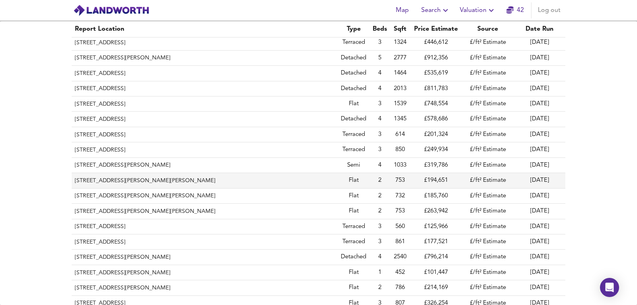
click at [150, 180] on th "[STREET_ADDRESS][PERSON_NAME][PERSON_NAME]" at bounding box center [205, 180] width 266 height 15
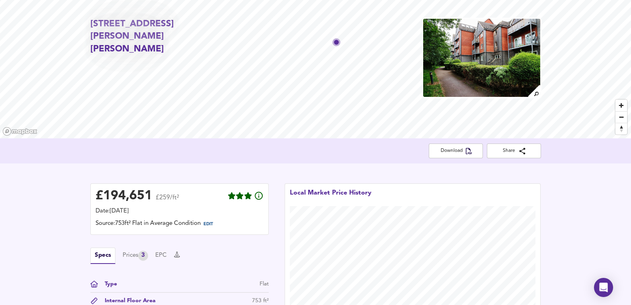
scroll to position [133, 0]
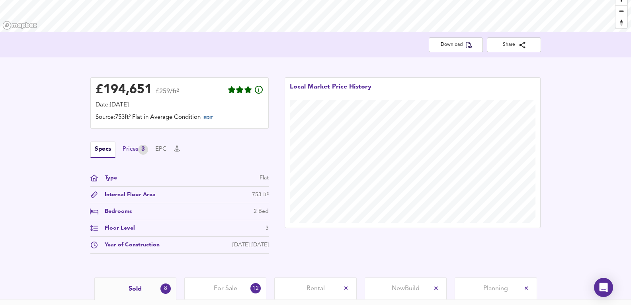
click at [127, 153] on div "Prices 3" at bounding box center [135, 149] width 25 height 10
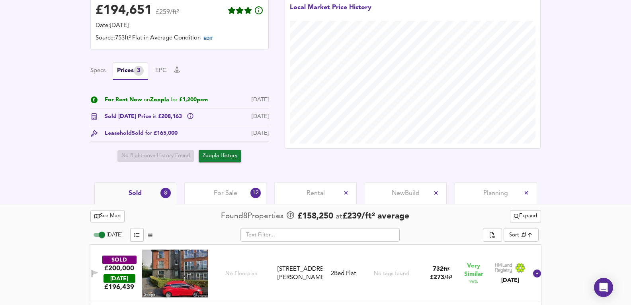
scroll to position [212, 0]
drag, startPoint x: 180, startPoint y: 97, endPoint x: 207, endPoint y: 106, distance: 29.1
click at [207, 106] on div "For Rent Now on Zoopla for £1,200pcm [DATE]" at bounding box center [179, 101] width 178 height 13
click at [157, 102] on link "Zoopla" at bounding box center [159, 99] width 19 height 6
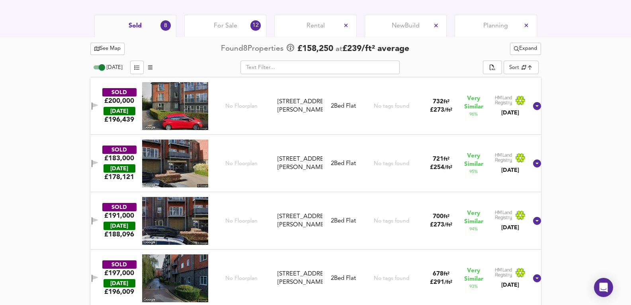
scroll to position [371, 0]
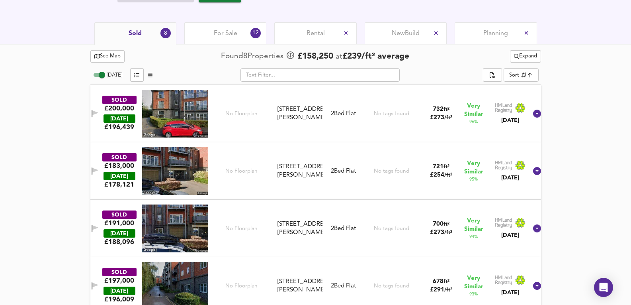
click at [233, 27] on div "For Sale 12" at bounding box center [225, 33] width 82 height 22
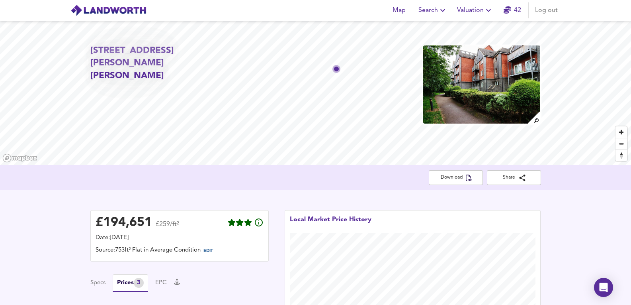
click at [474, 2] on div "Map Search Valuation 42 Log out" at bounding box center [315, 10] width 509 height 20
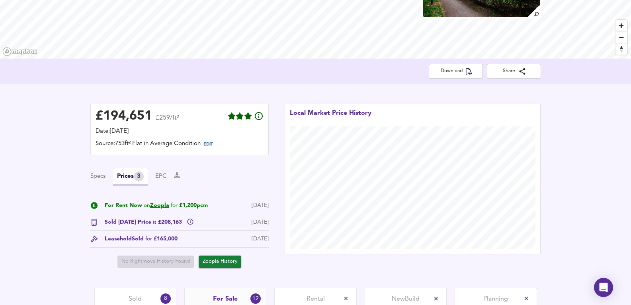
scroll to position [239, 0]
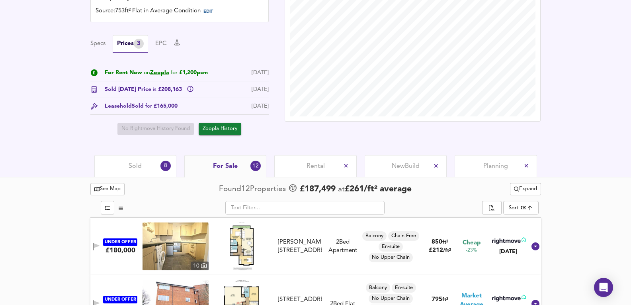
click at [144, 164] on div "Sold 8" at bounding box center [135, 166] width 82 height 22
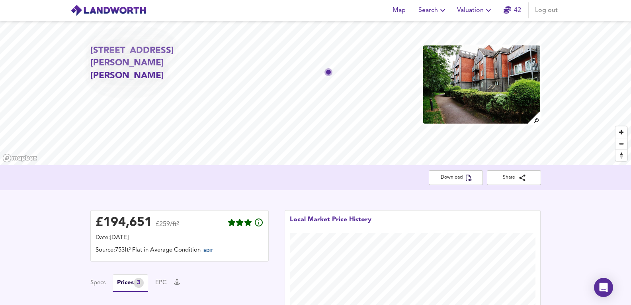
click at [474, 1] on div "Map Search Valuation 42 Log out" at bounding box center [315, 10] width 509 height 20
click at [470, 11] on span "Valuation" at bounding box center [475, 10] width 36 height 11
click at [473, 46] on li "Valuation Report History" at bounding box center [474, 43] width 95 height 14
